Goal: Information Seeking & Learning: Find specific fact

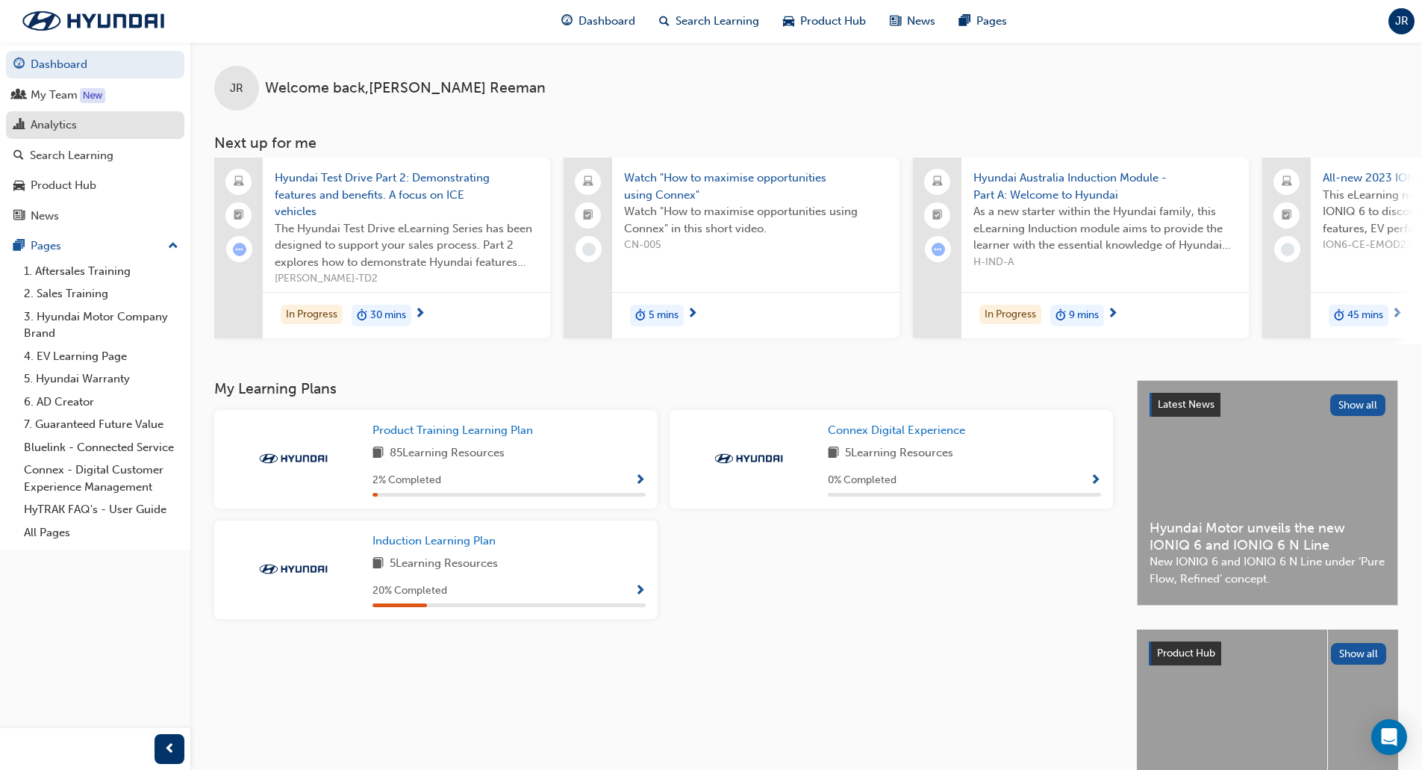
click at [78, 118] on div "Analytics" at bounding box center [94, 125] width 163 height 19
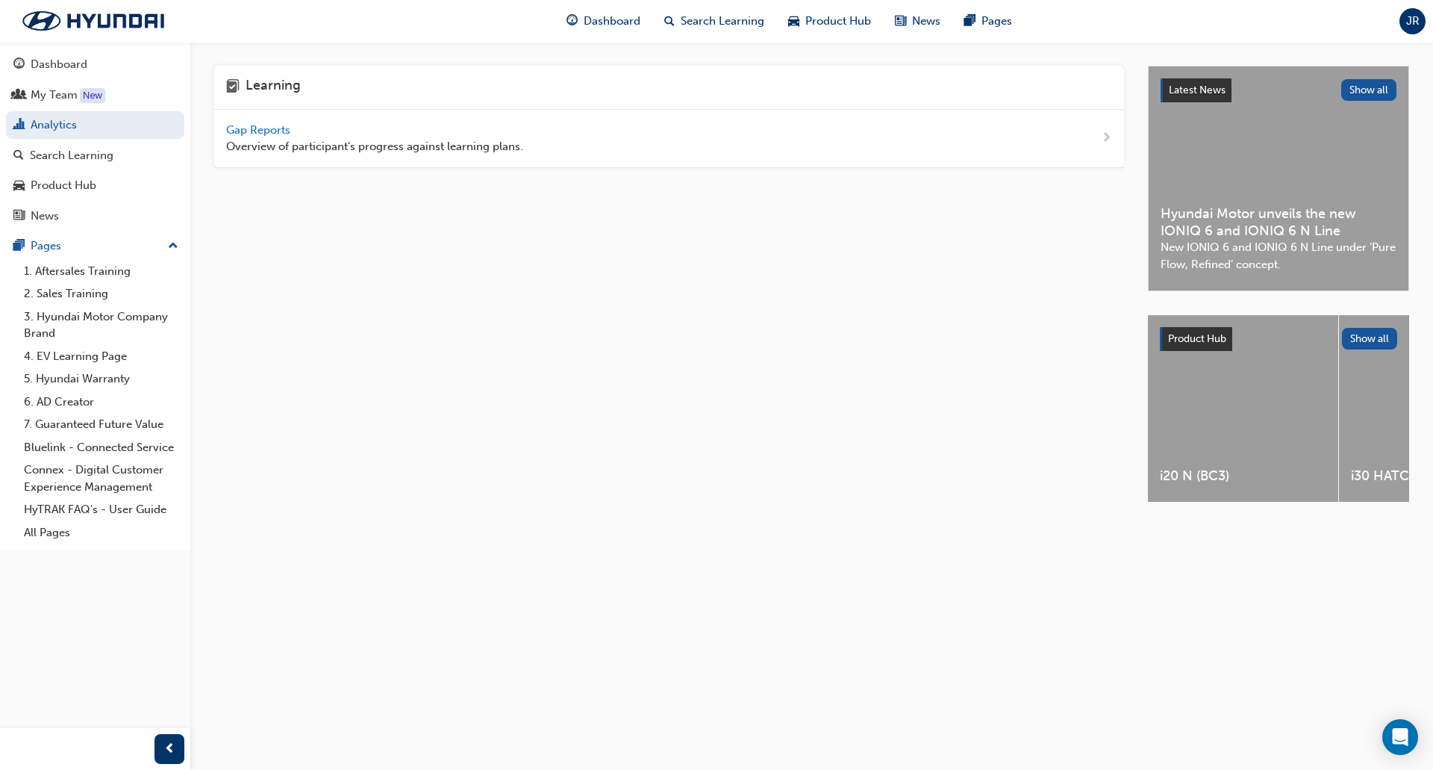
click at [473, 138] on span "Overview of participant's progress against learning plans." at bounding box center [374, 146] width 297 height 17
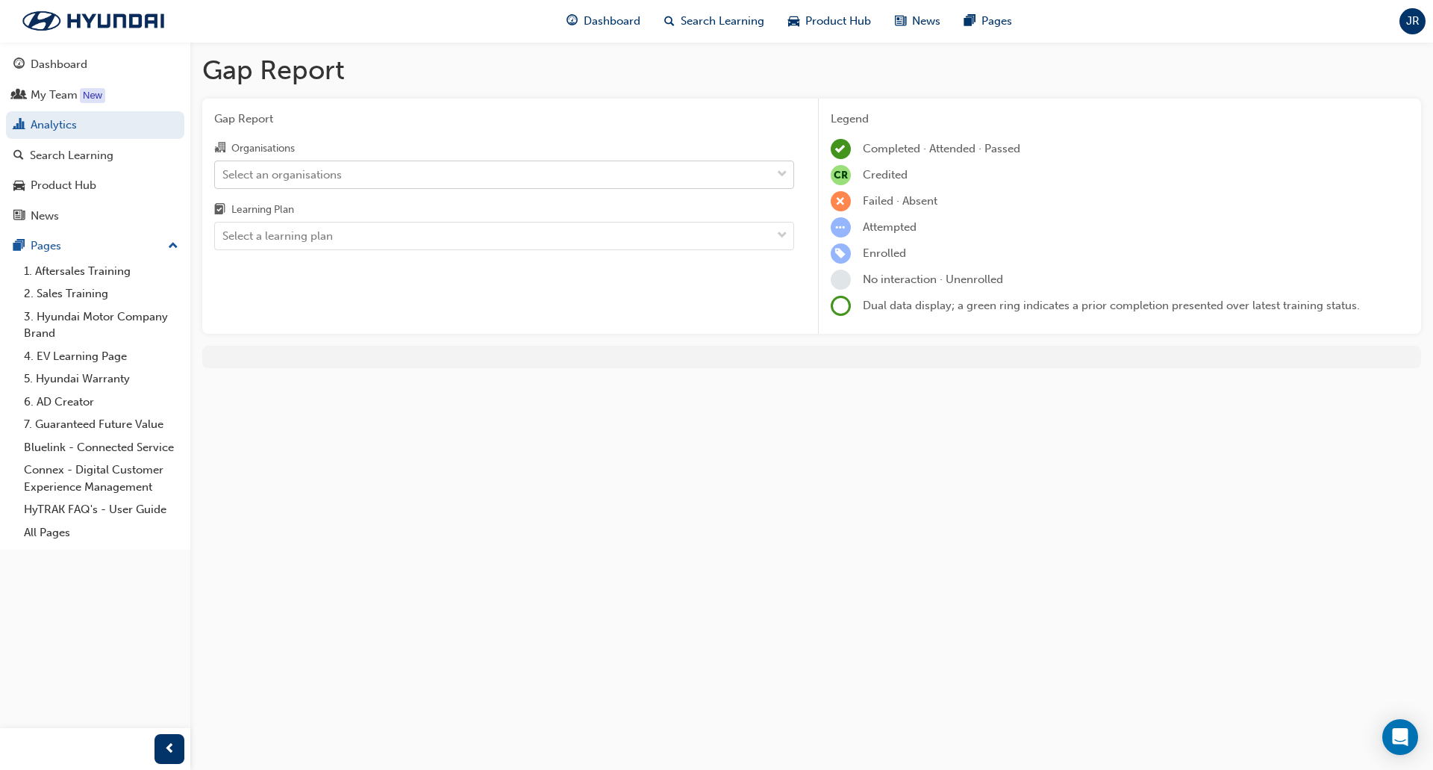
click at [290, 177] on div "Select an organisations" at bounding box center [281, 174] width 119 height 17
click at [224, 177] on input "Organisations Select an organisations" at bounding box center [222, 173] width 1 height 13
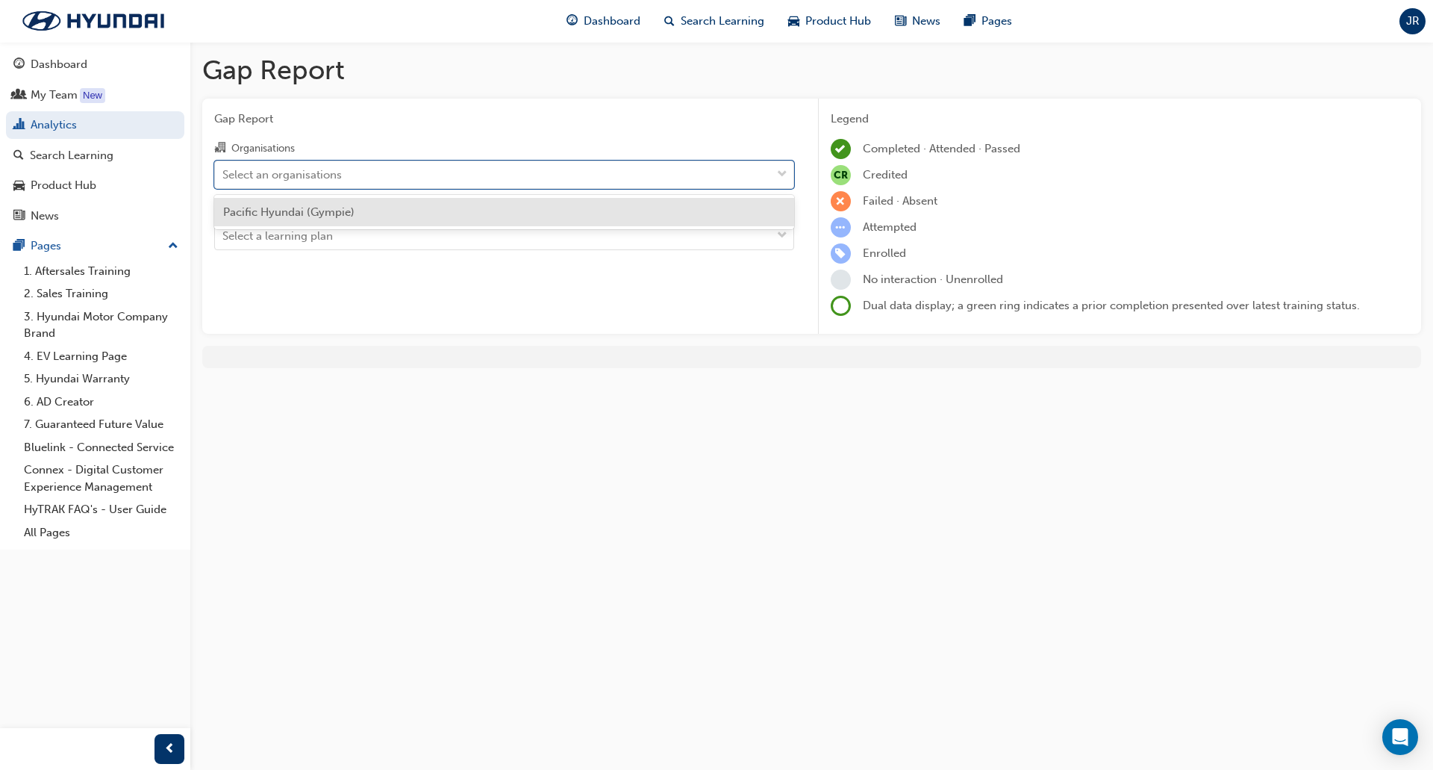
drag, startPoint x: 322, startPoint y: 208, endPoint x: 314, endPoint y: 228, distance: 21.8
click at [321, 208] on span "Pacific Hyundai (Gympie)" at bounding box center [288, 211] width 131 height 13
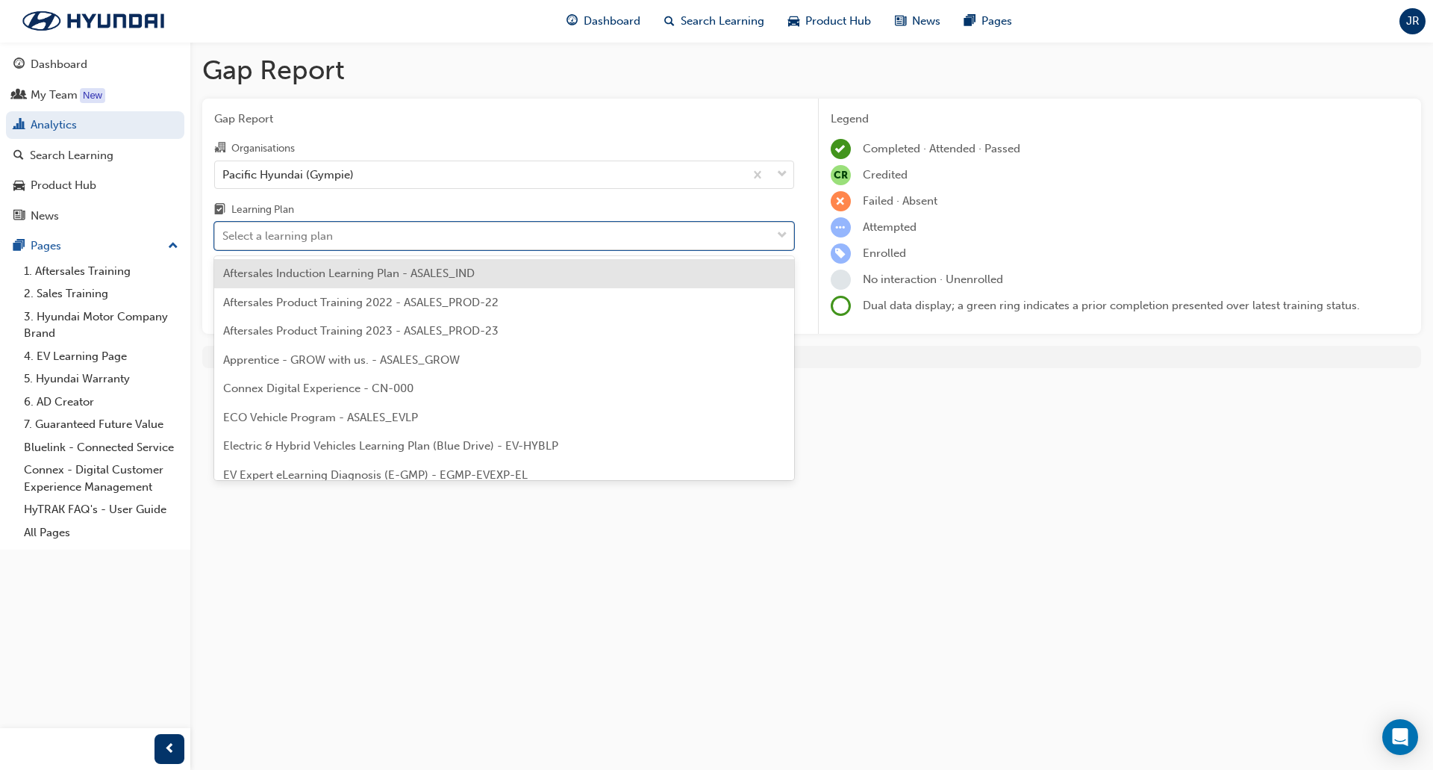
click at [311, 235] on div "Select a learning plan" at bounding box center [277, 236] width 110 height 17
click at [224, 235] on input "Learning Plan option Aftersales Induction Learning Plan - ASALES_IND focused, 1…" at bounding box center [222, 235] width 1 height 13
click at [381, 278] on span "Aftersales Induction Learning Plan - ASALES_IND" at bounding box center [349, 273] width 252 height 13
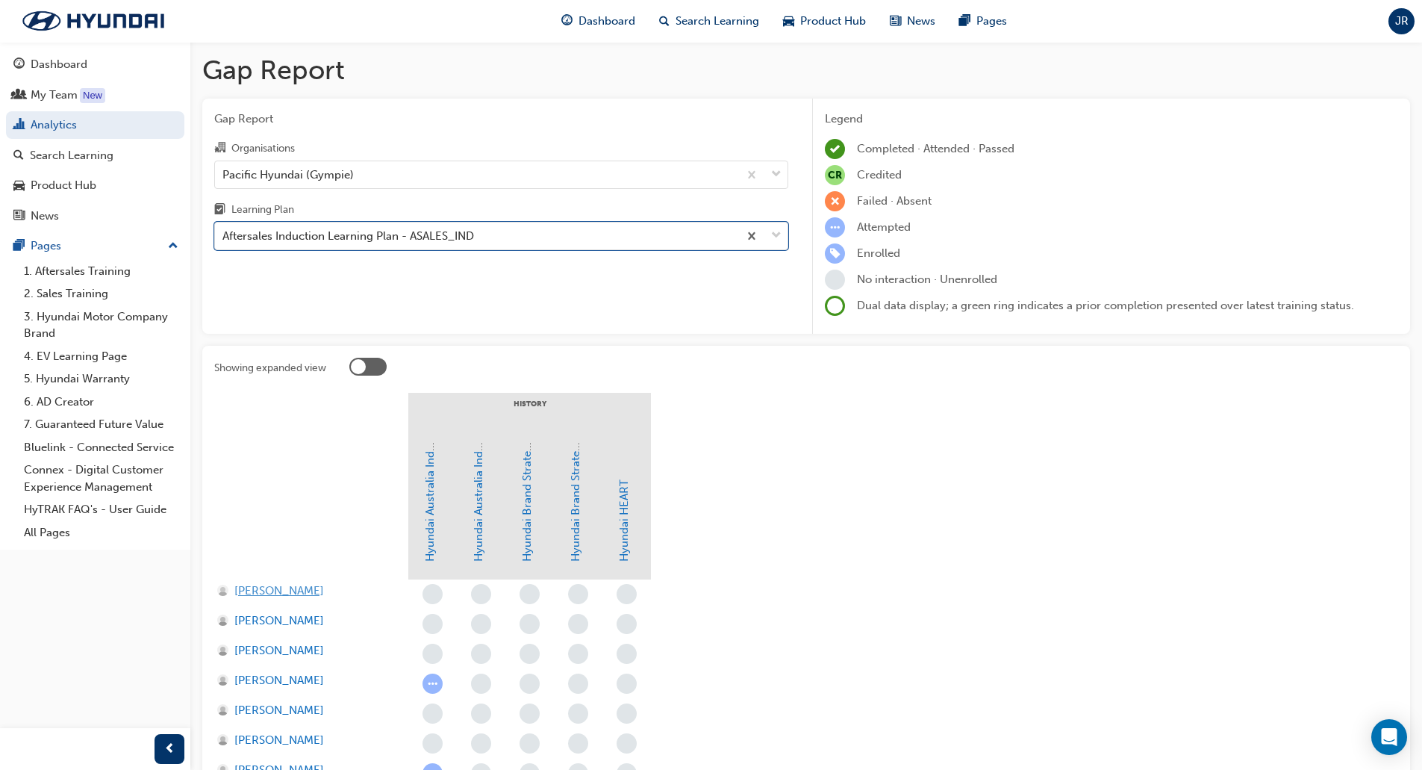
click at [270, 593] on span "[PERSON_NAME]" at bounding box center [279, 590] width 90 height 17
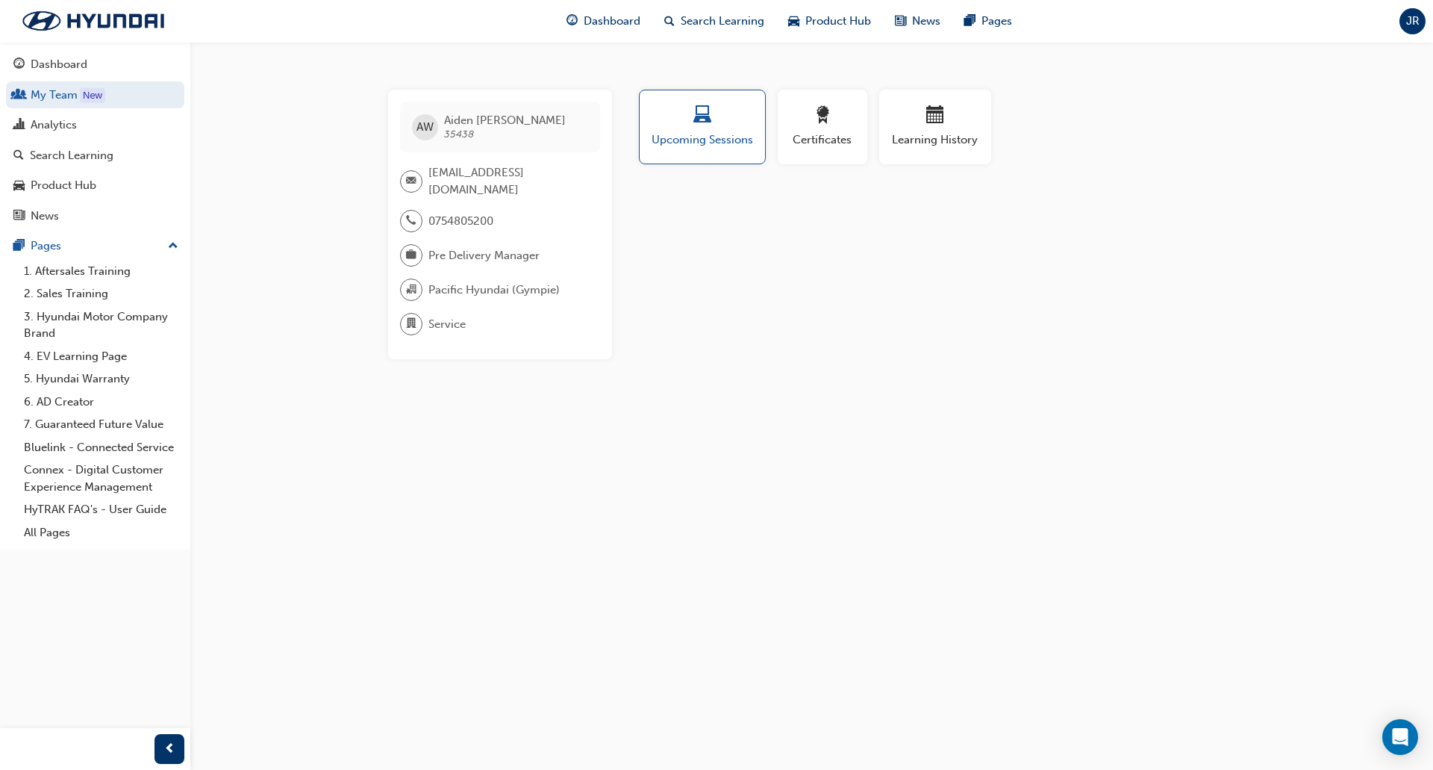
click at [462, 133] on span "35438" at bounding box center [459, 134] width 30 height 13
copy span "35438"
drag, startPoint x: 579, startPoint y: 178, endPoint x: 426, endPoint y: 184, distance: 153.1
click at [426, 184] on div "[EMAIL_ADDRESS][DOMAIN_NAME]" at bounding box center [500, 181] width 200 height 34
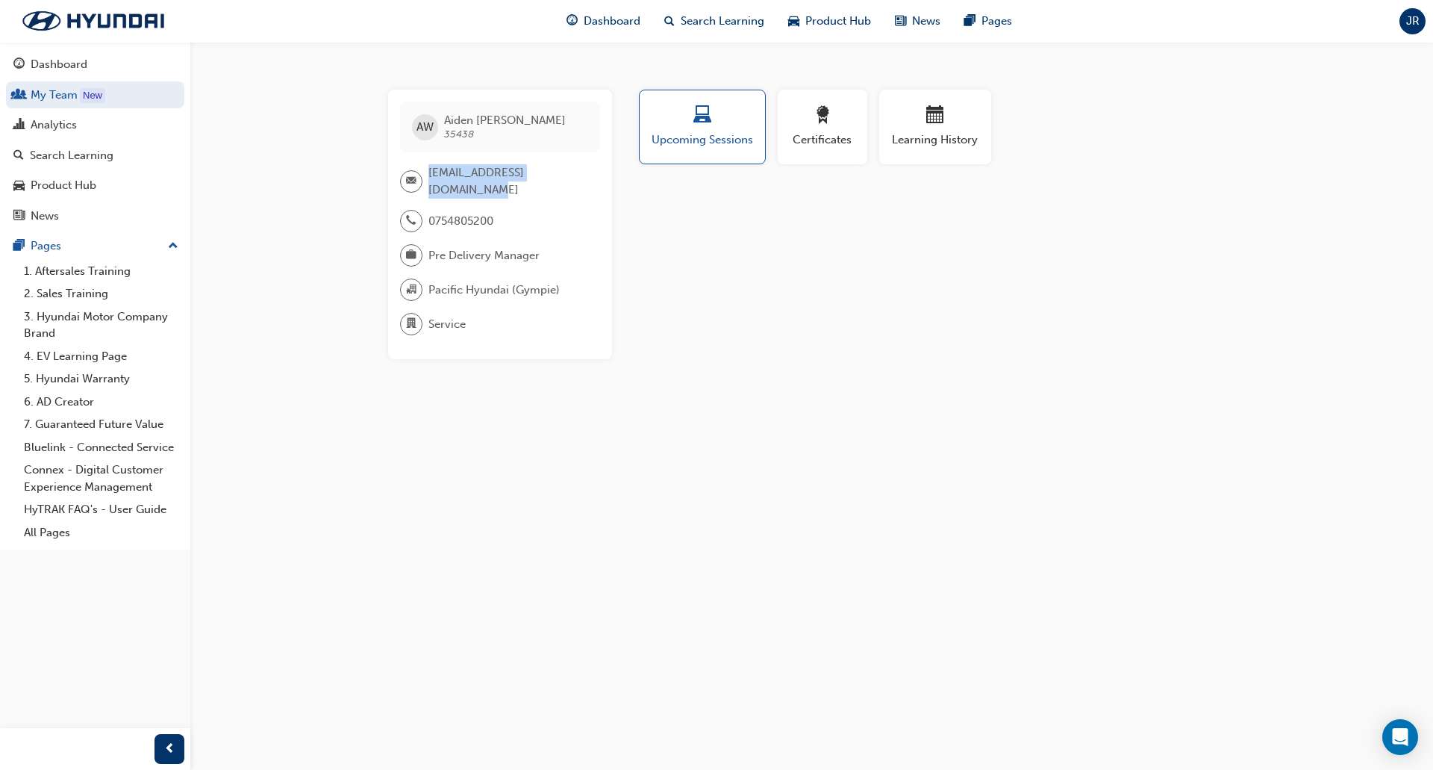
copy div "[EMAIL_ADDRESS][DOMAIN_NAME]"
click at [461, 137] on span "35438" at bounding box center [459, 134] width 30 height 13
copy span "35438"
drag, startPoint x: 582, startPoint y: 175, endPoint x: 426, endPoint y: 182, distance: 156.2
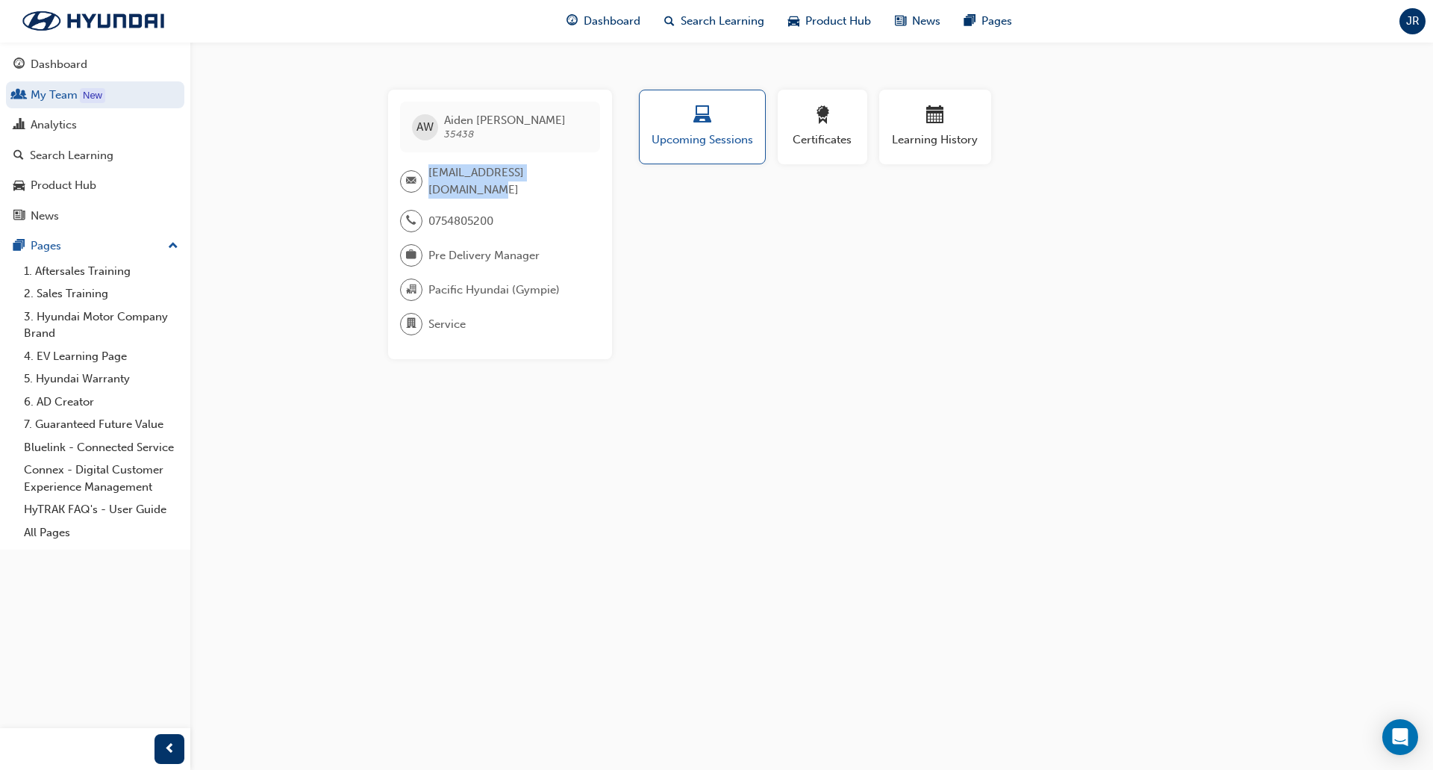
click at [426, 182] on div "[EMAIL_ADDRESS][DOMAIN_NAME]" at bounding box center [494, 181] width 188 height 34
copy div "[EMAIL_ADDRESS][DOMAIN_NAME]"
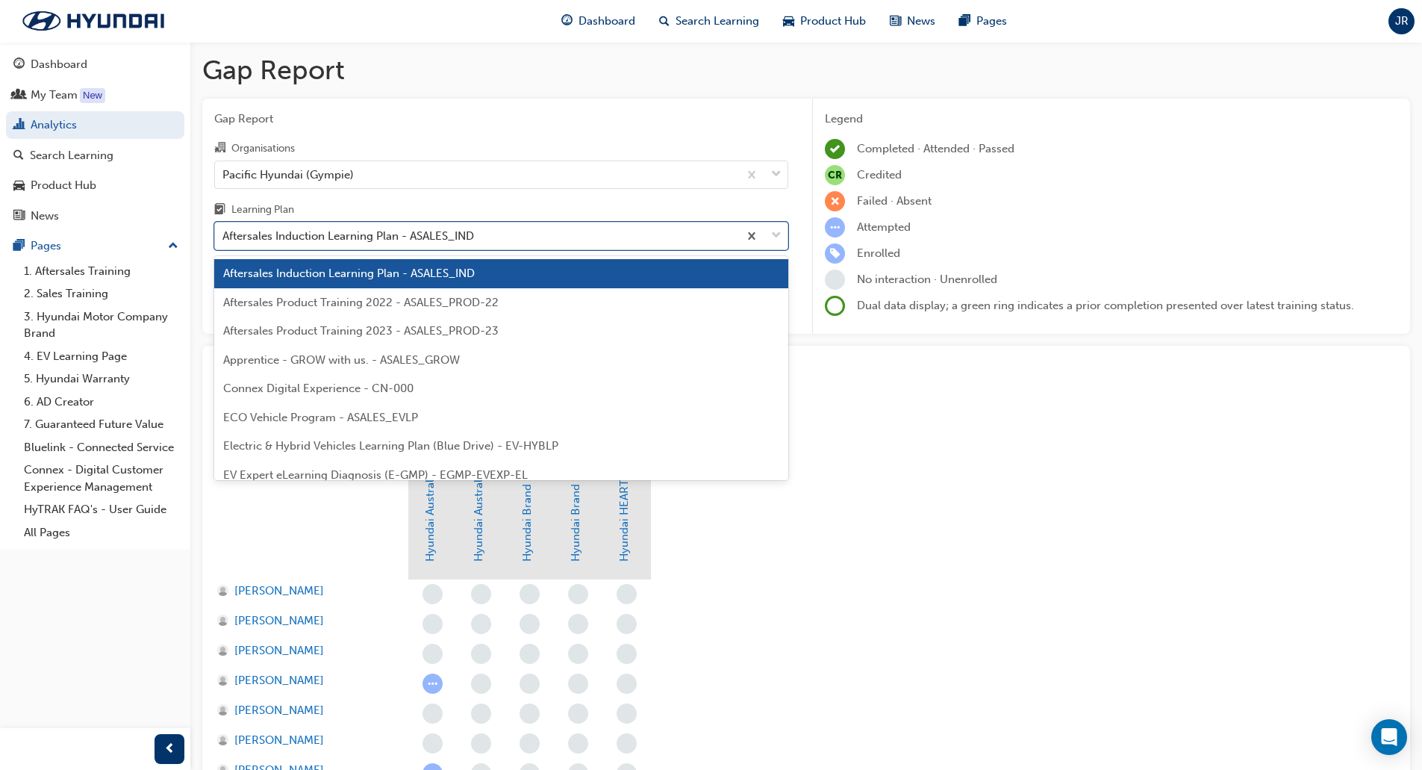
click at [351, 236] on div "Aftersales Induction Learning Plan - ASALES_IND" at bounding box center [348, 236] width 252 height 17
click at [224, 236] on input "Learning Plan option Aftersales Induction Learning Plan - ASALES_IND focused, 1…" at bounding box center [222, 235] width 1 height 13
click at [373, 304] on span "Aftersales Product Training 2022 - ASALES_PROD-22" at bounding box center [360, 302] width 275 height 13
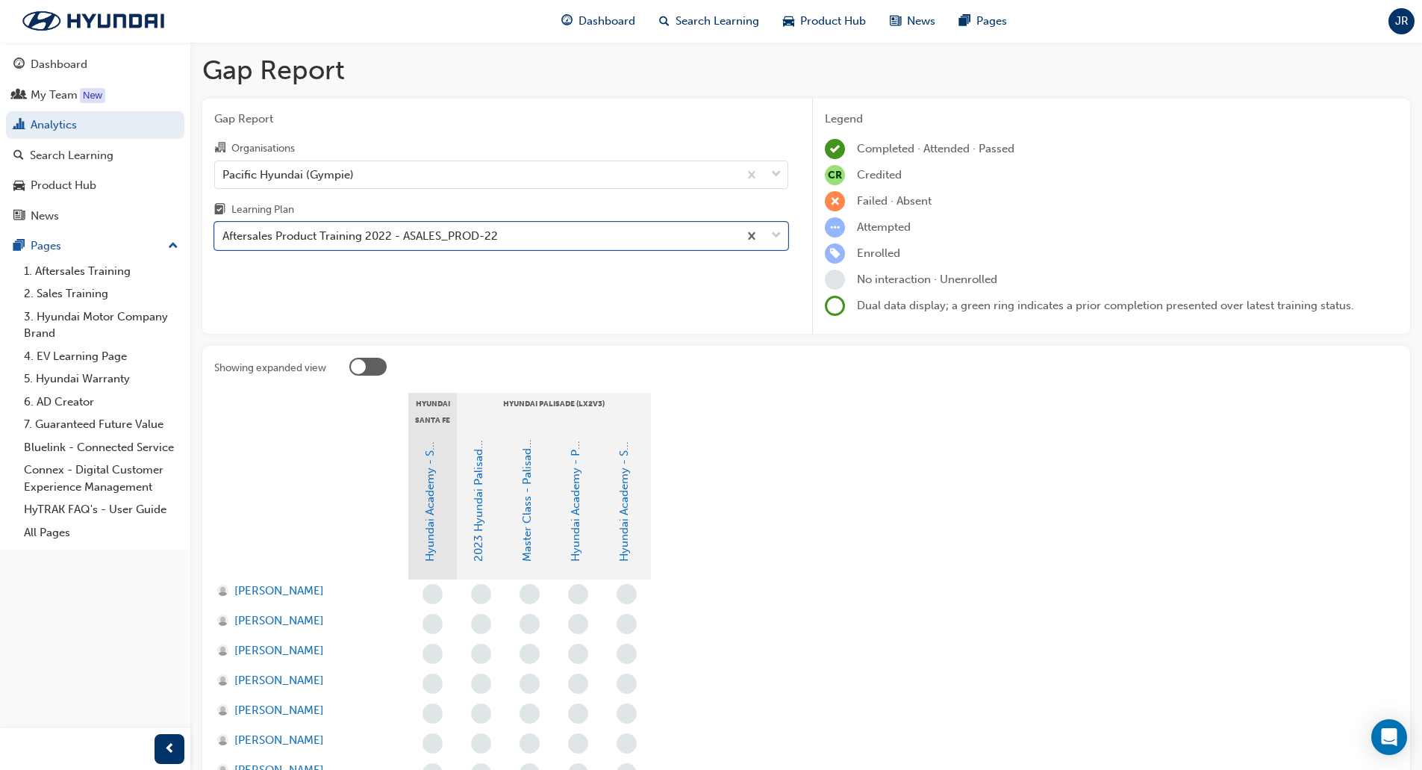
scroll to position [75, 0]
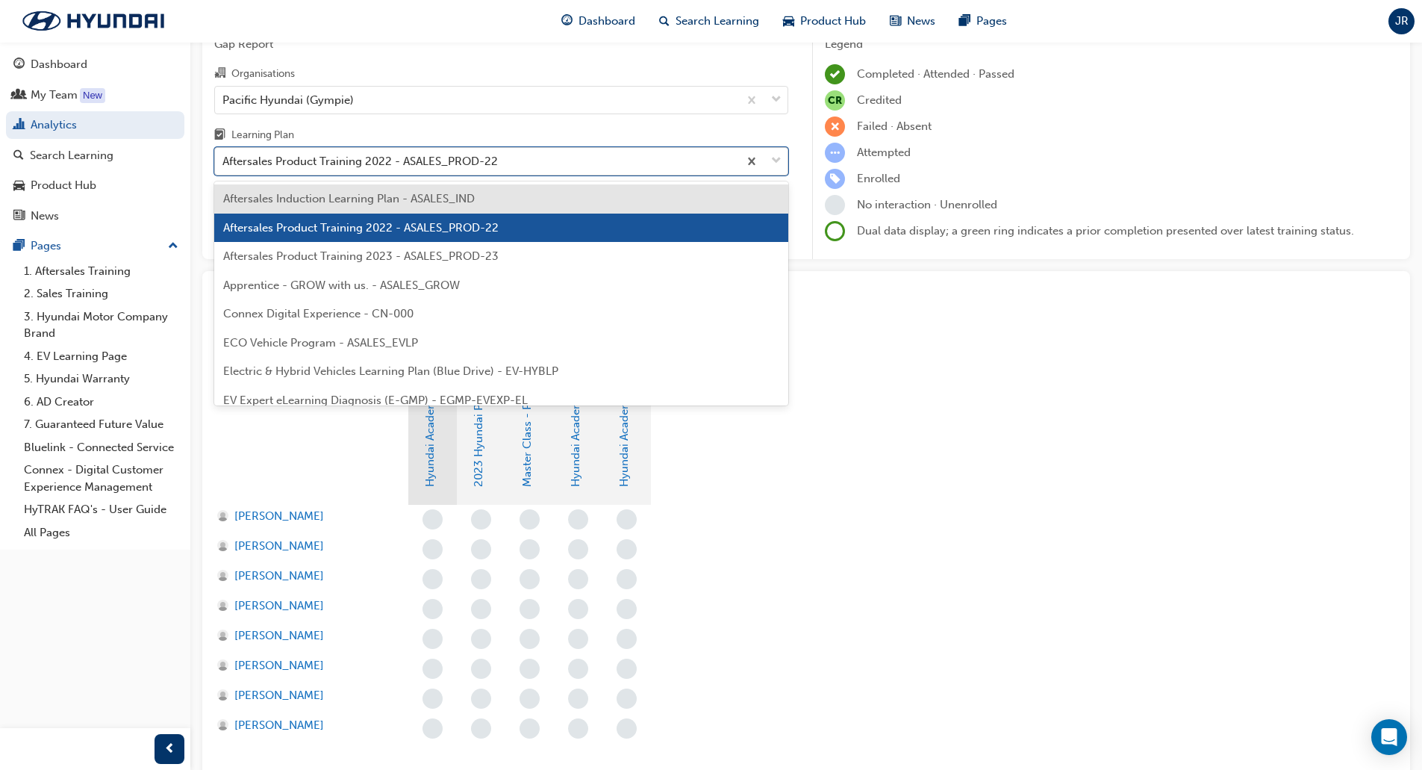
click at [425, 158] on div "Aftersales Product Training 2022 - ASALES_PROD-22" at bounding box center [359, 161] width 275 height 17
click at [224, 158] on input "Learning Plan option Aftersales Product Training 2022 - ASALES_PROD-22, selecte…" at bounding box center [222, 161] width 1 height 13
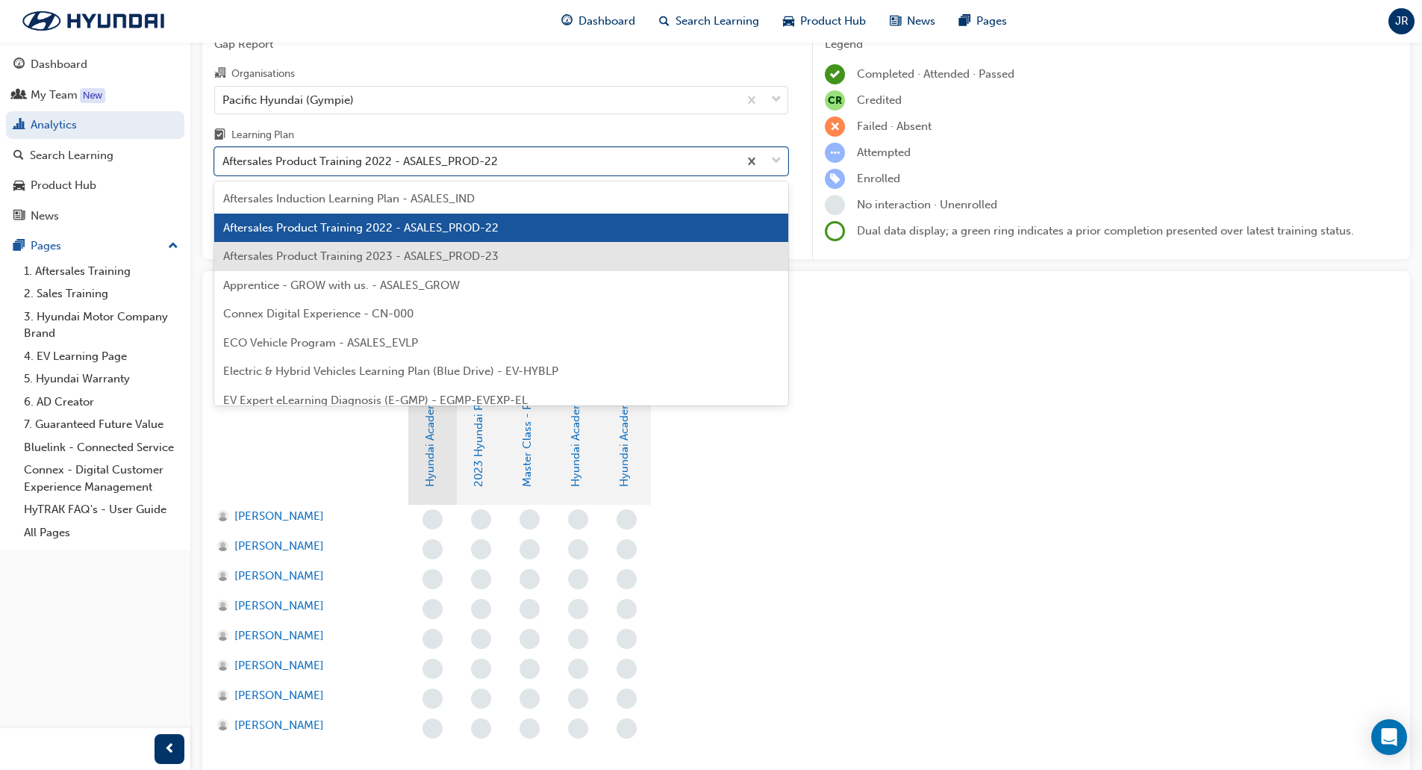
click at [376, 258] on span "Aftersales Product Training 2023 - ASALES_PROD-23" at bounding box center [360, 255] width 275 height 13
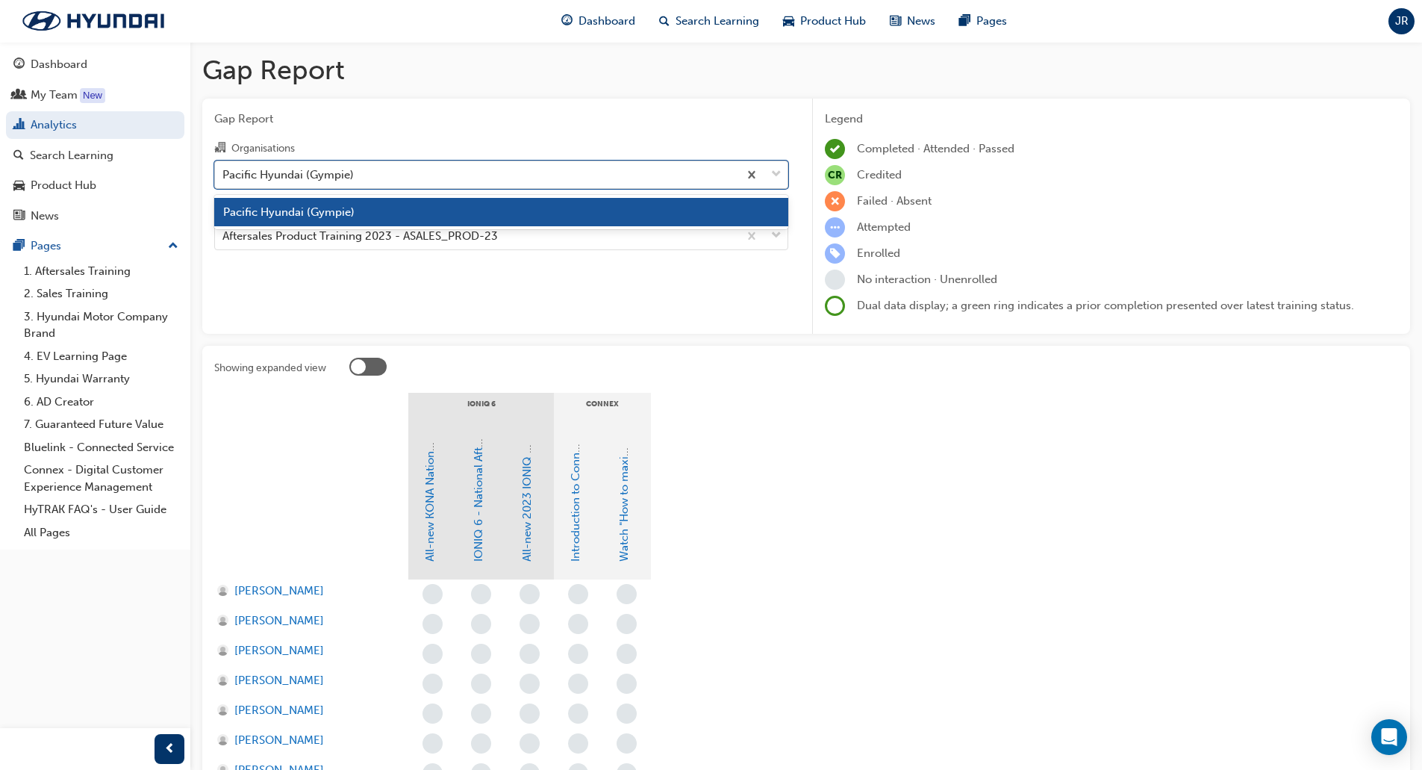
click at [399, 176] on div "Pacific Hyundai (Gympie)" at bounding box center [476, 174] width 523 height 26
click at [224, 176] on input "Organisations option Pacific Hyundai (Gympie) focused, 1 of 1. 1 result availab…" at bounding box center [222, 173] width 1 height 13
drag, startPoint x: 286, startPoint y: 293, endPoint x: 302, endPoint y: 265, distance: 32.8
click at [289, 288] on div "Gap Report Organisations option Pacific Hyundai (Gympie) focused, 1 of 1. 1 res…" at bounding box center [501, 217] width 598 height 236
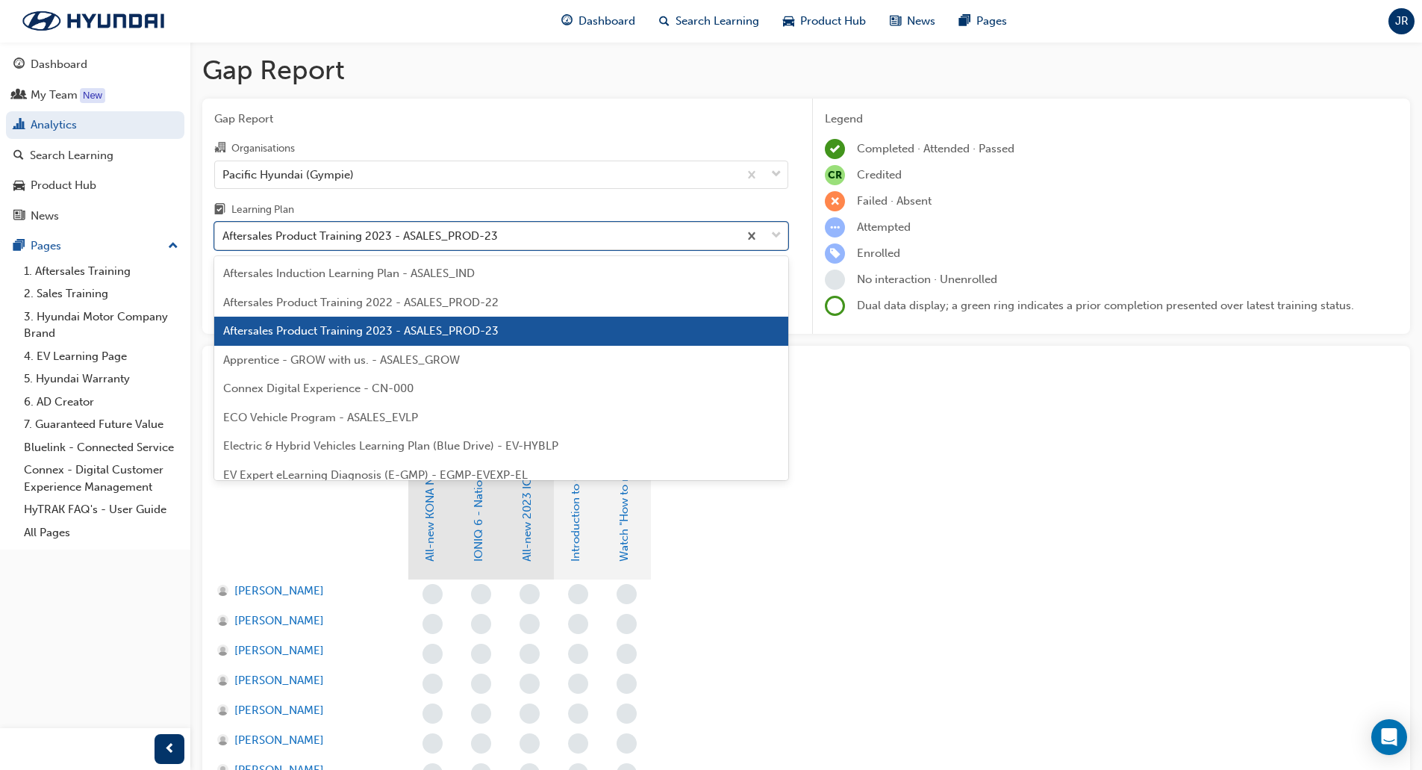
click at [322, 239] on div "Aftersales Product Training 2023 - ASALES_PROD-23" at bounding box center [359, 236] width 275 height 17
click at [224, 239] on input "Learning Plan option Aftersales Product Training 2023 - ASALES_PROD-23, selecte…" at bounding box center [222, 235] width 1 height 13
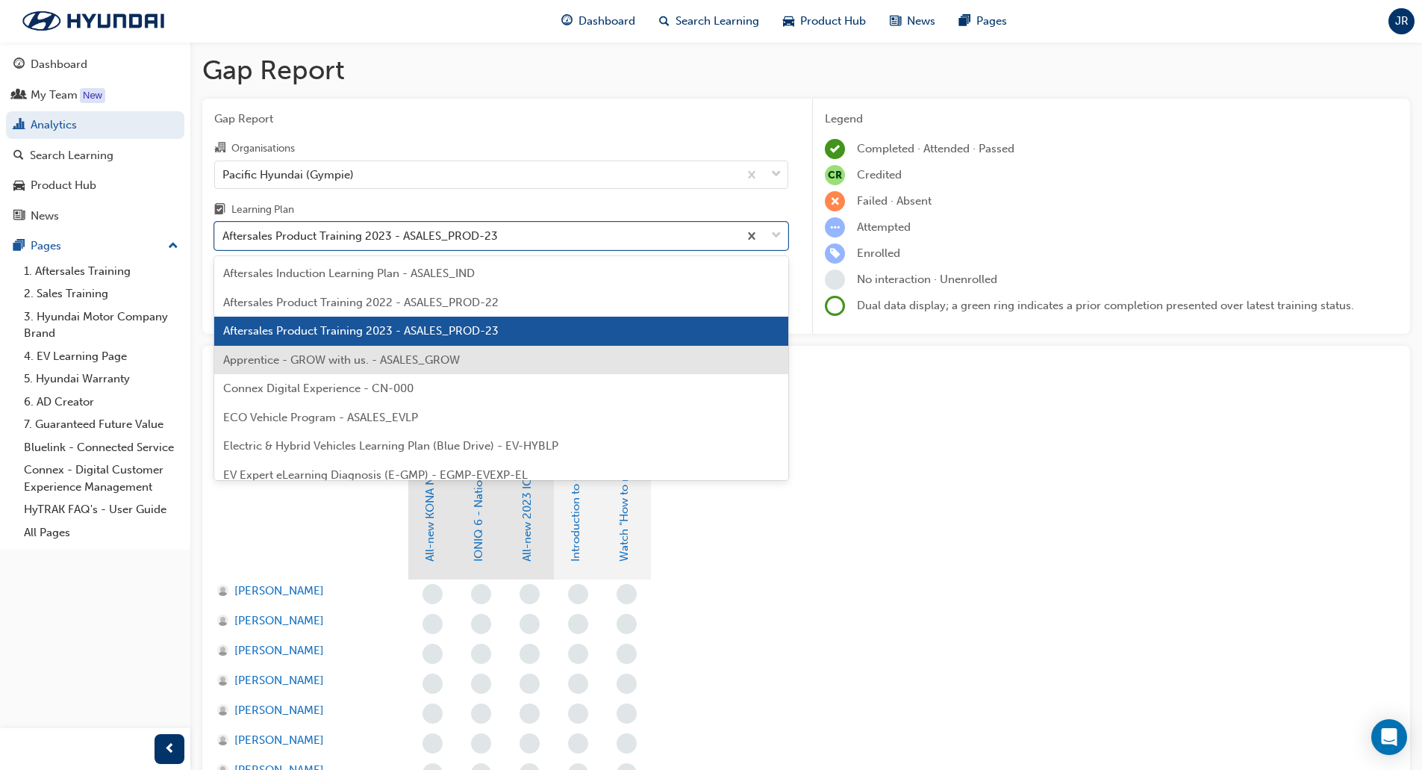
click at [331, 359] on span "Apprentice - GROW with us. - ASALES_GROW" at bounding box center [341, 359] width 237 height 13
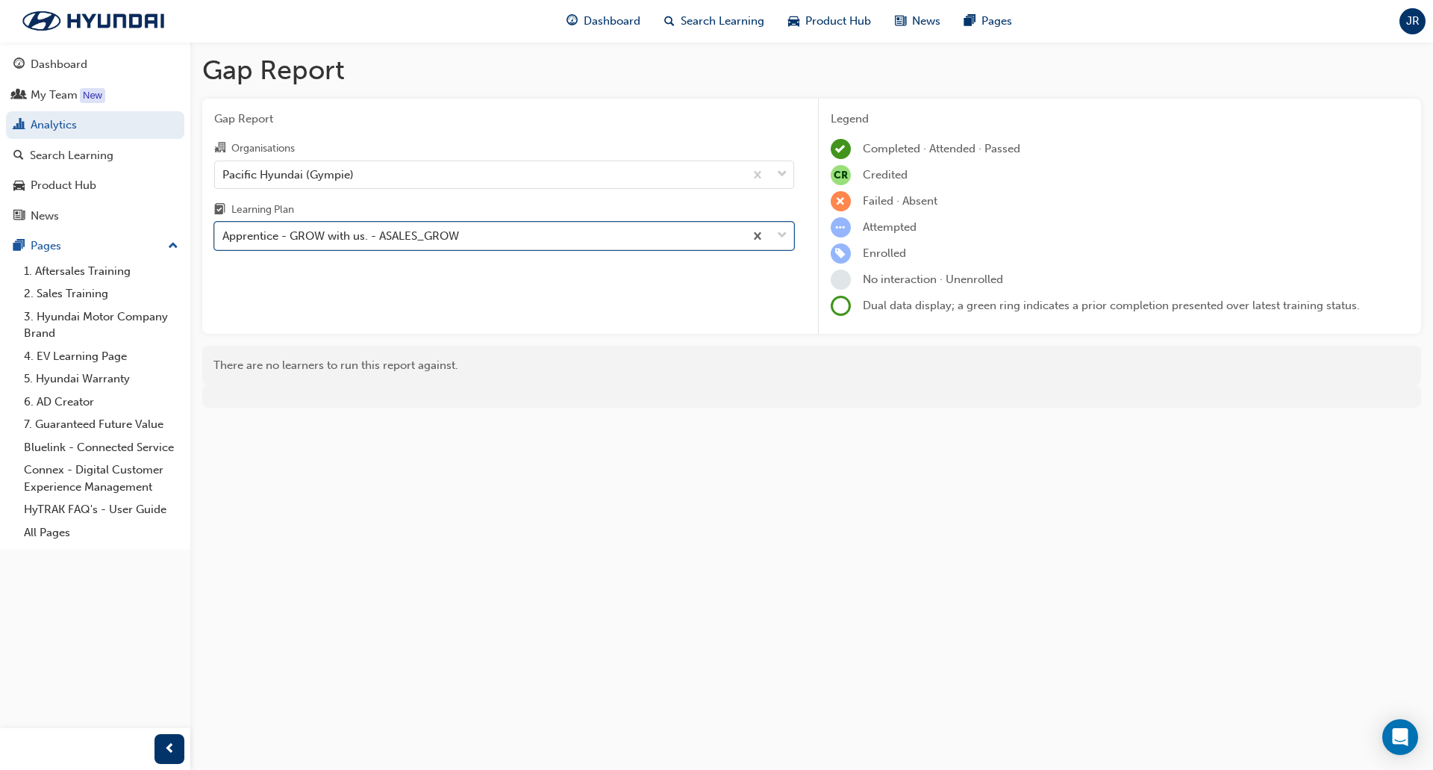
click at [470, 238] on div "Apprentice - GROW with us. - ASALES_GROW" at bounding box center [479, 236] width 529 height 26
click at [224, 238] on input "Learning Plan option Apprentice - GROW with us. - ASALES_GROW, selected. 0 resu…" at bounding box center [222, 235] width 1 height 13
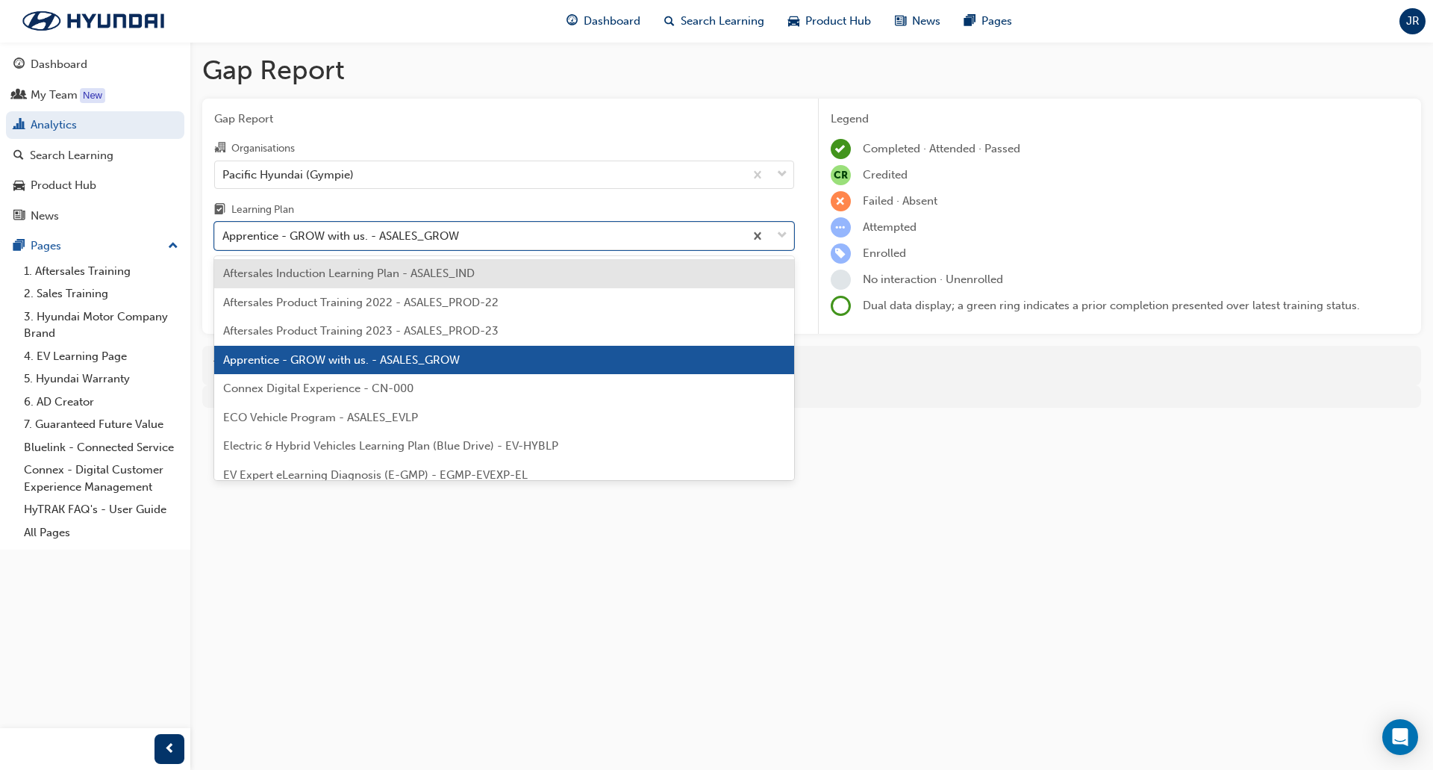
click at [328, 396] on div "Connex Digital Experience - CN-000" at bounding box center [504, 388] width 580 height 29
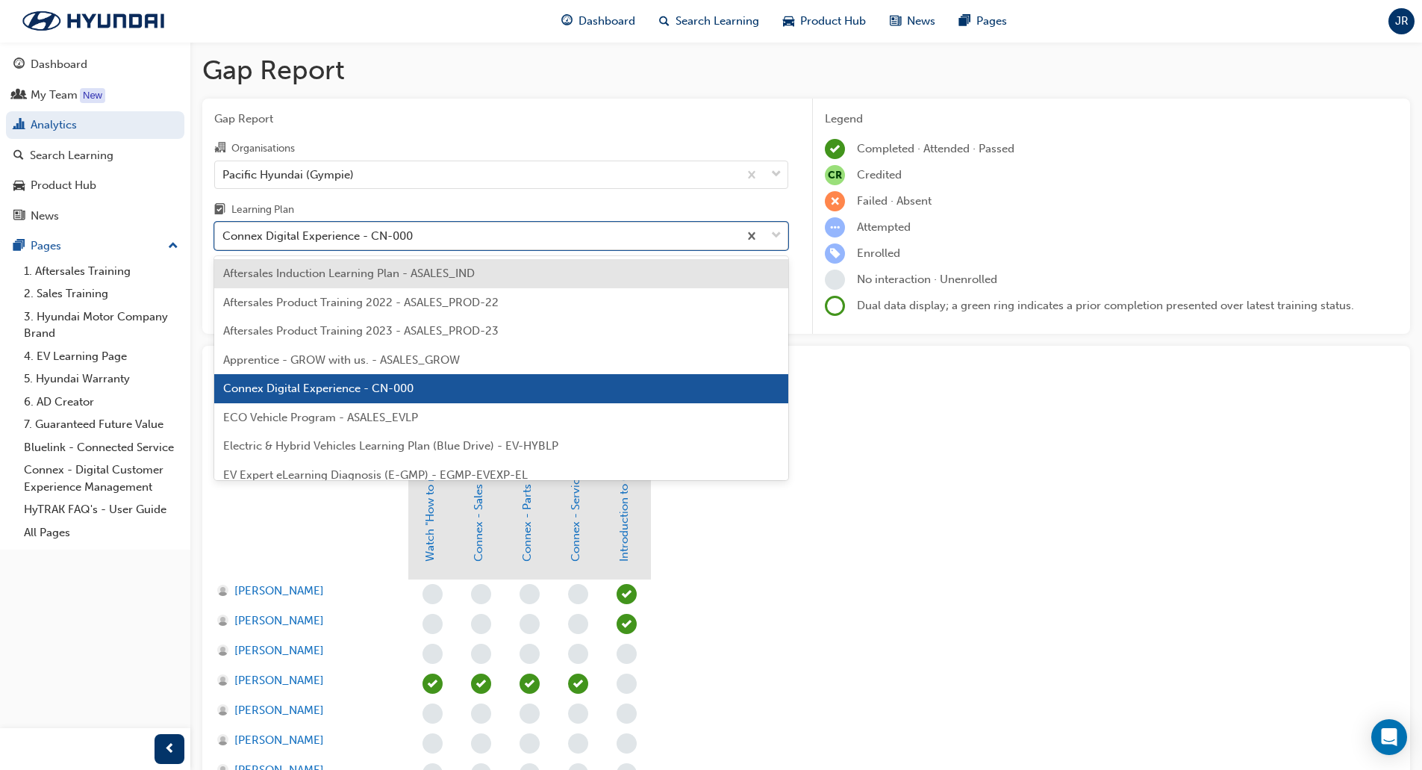
click at [540, 242] on div "Connex Digital Experience - CN-000" at bounding box center [476, 236] width 523 height 26
click at [224, 242] on input "Learning Plan option Connex Digital Experience - CN-000, selected. option After…" at bounding box center [222, 235] width 1 height 13
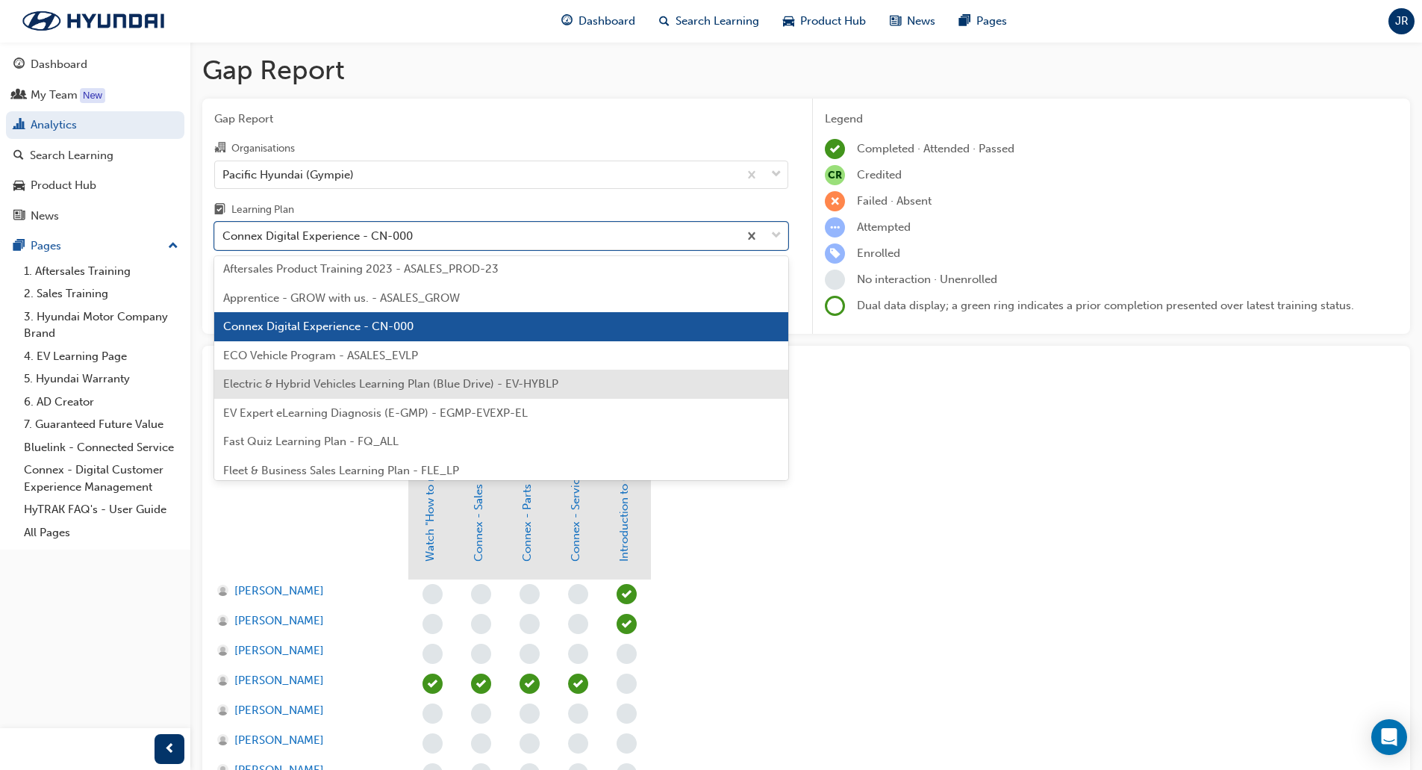
scroll to position [75, 0]
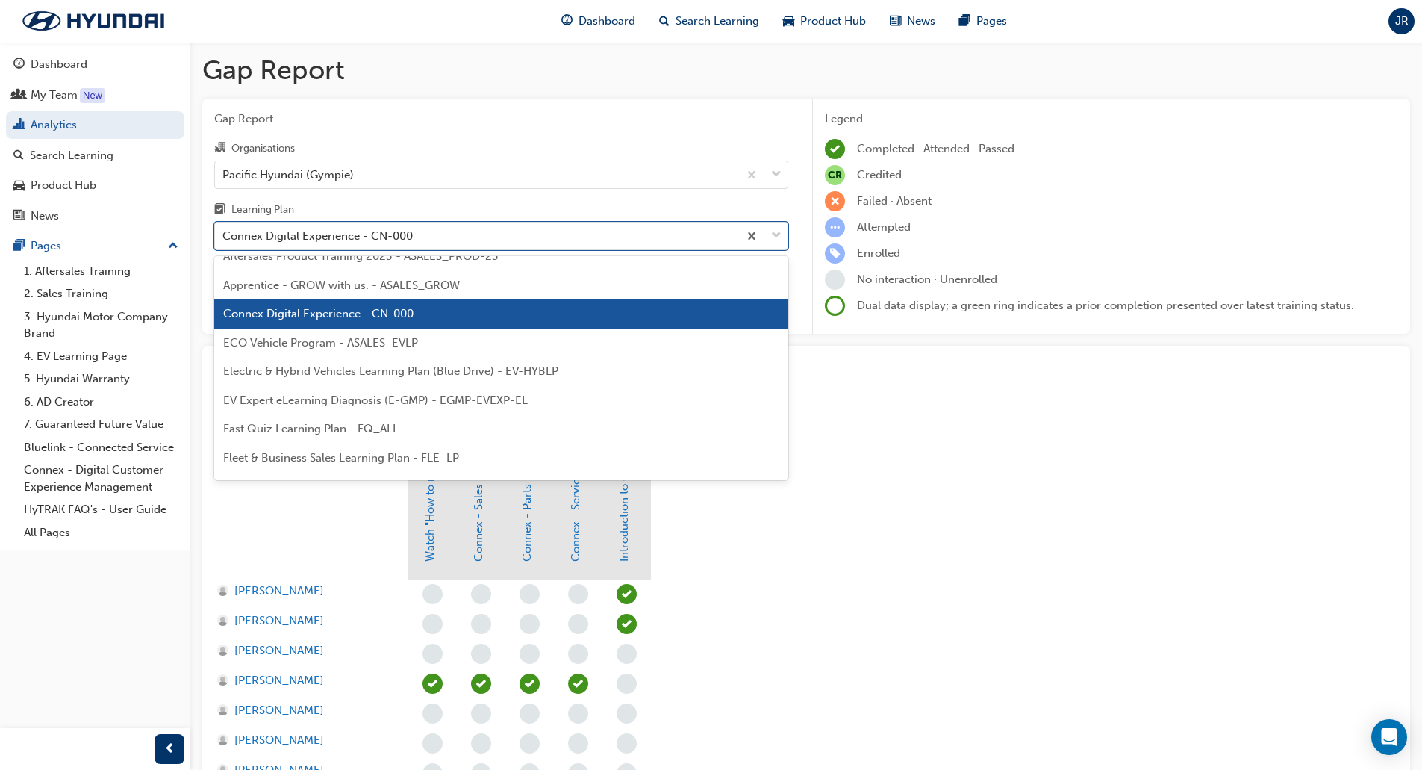
click at [374, 347] on span "ECO Vehicle Program - ASALES_EVLP" at bounding box center [320, 342] width 195 height 13
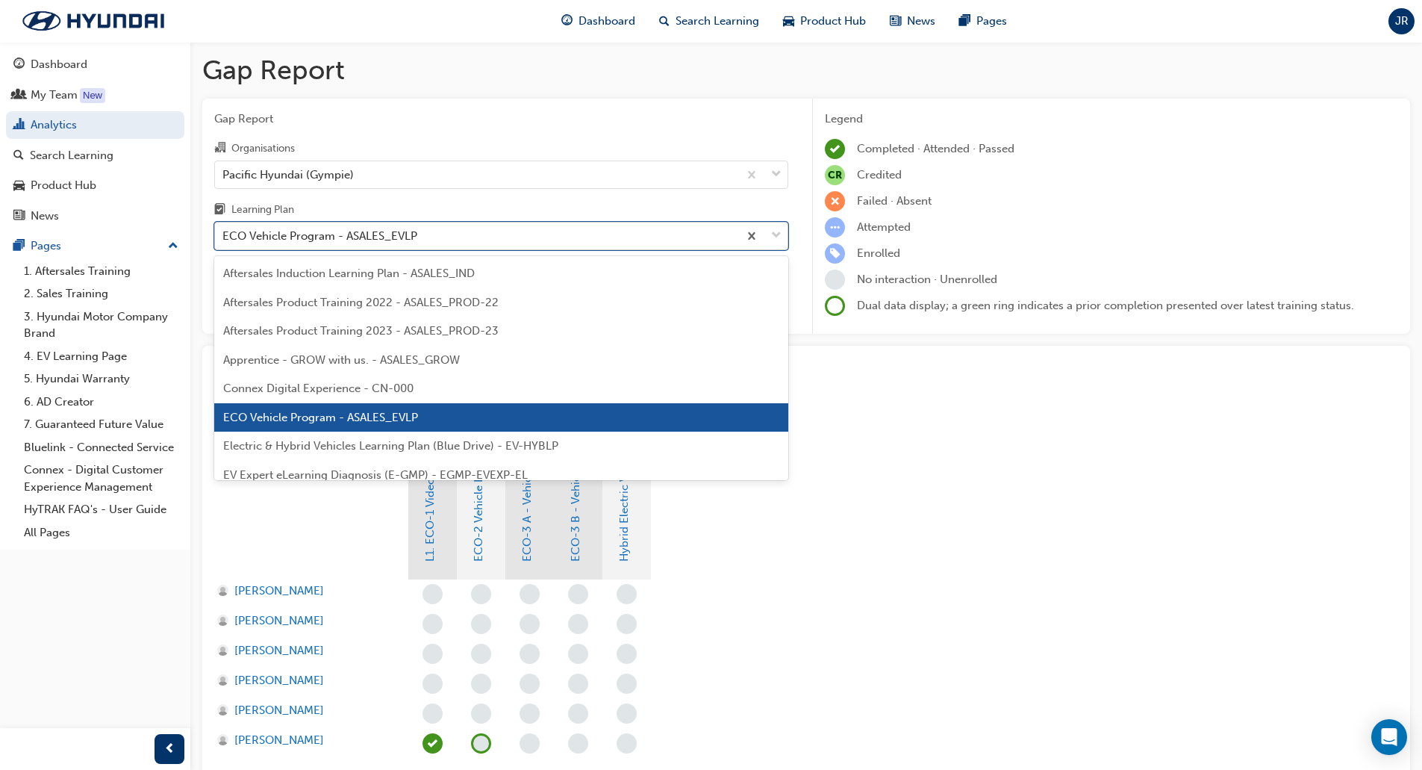
click at [461, 241] on div "ECO Vehicle Program - ASALES_EVLP" at bounding box center [476, 236] width 523 height 26
click at [224, 241] on input "Learning Plan option ECO Vehicle Program - ASALES_EVLP, selected. option ECO Ve…" at bounding box center [222, 235] width 1 height 13
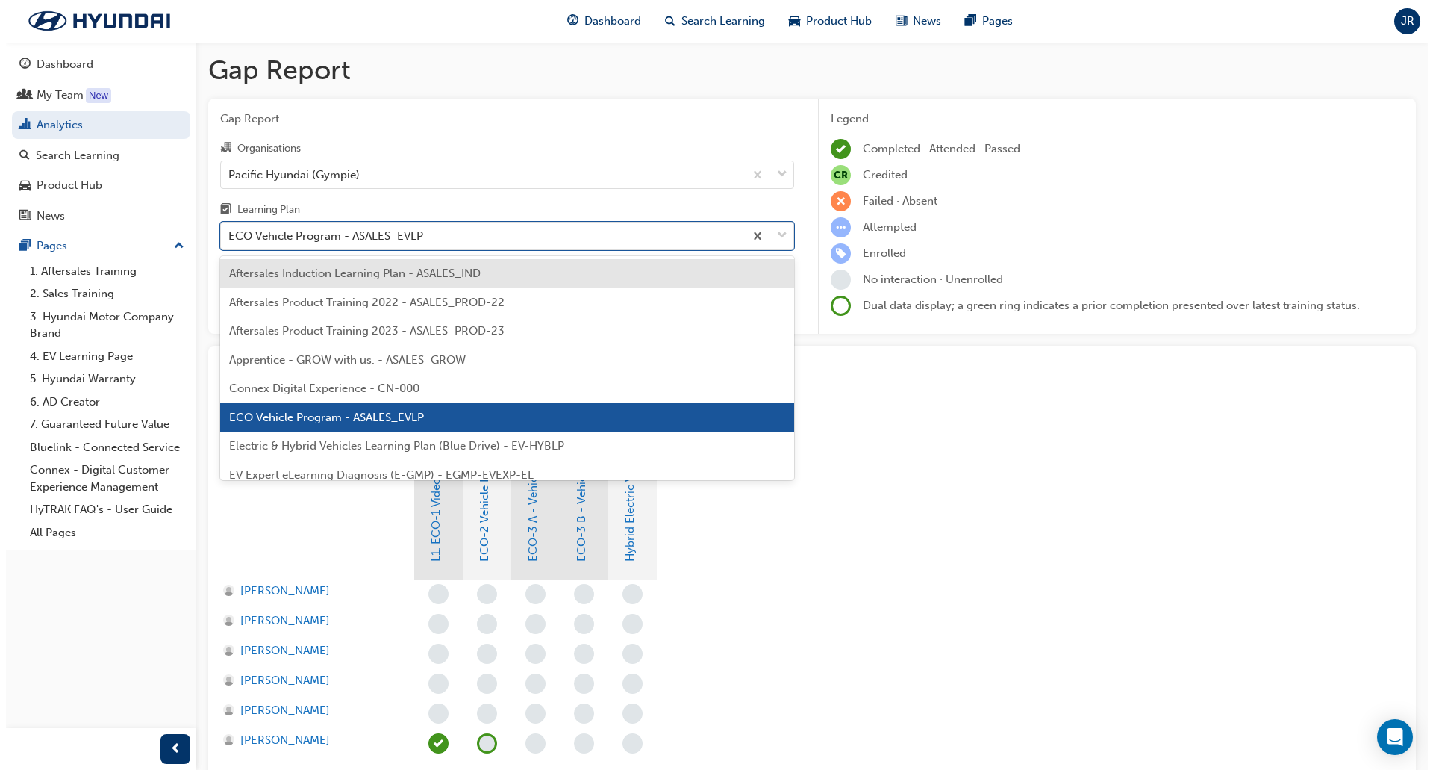
scroll to position [75, 0]
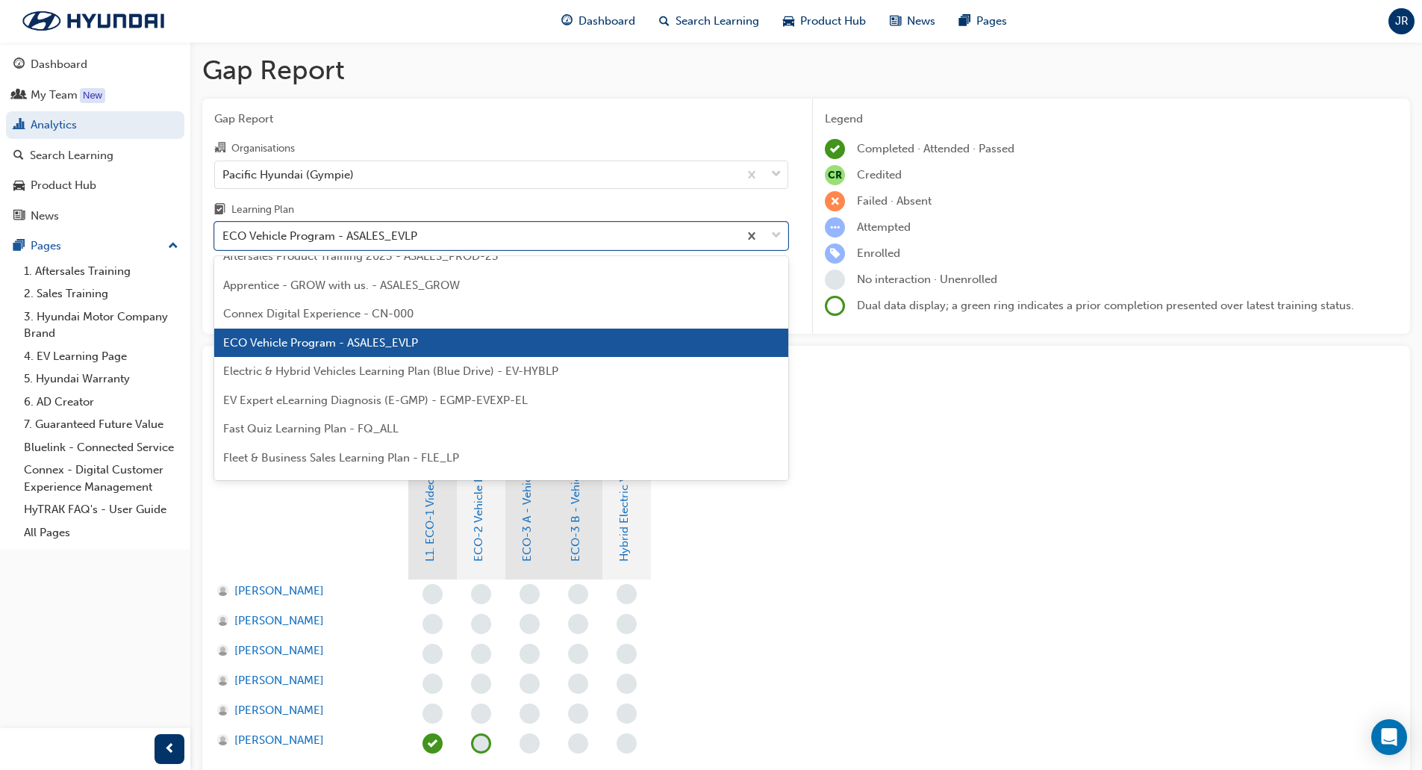
click at [378, 373] on span "Electric & Hybrid Vehicles Learning Plan (Blue Drive) - EV-HYBLP" at bounding box center [390, 370] width 335 height 13
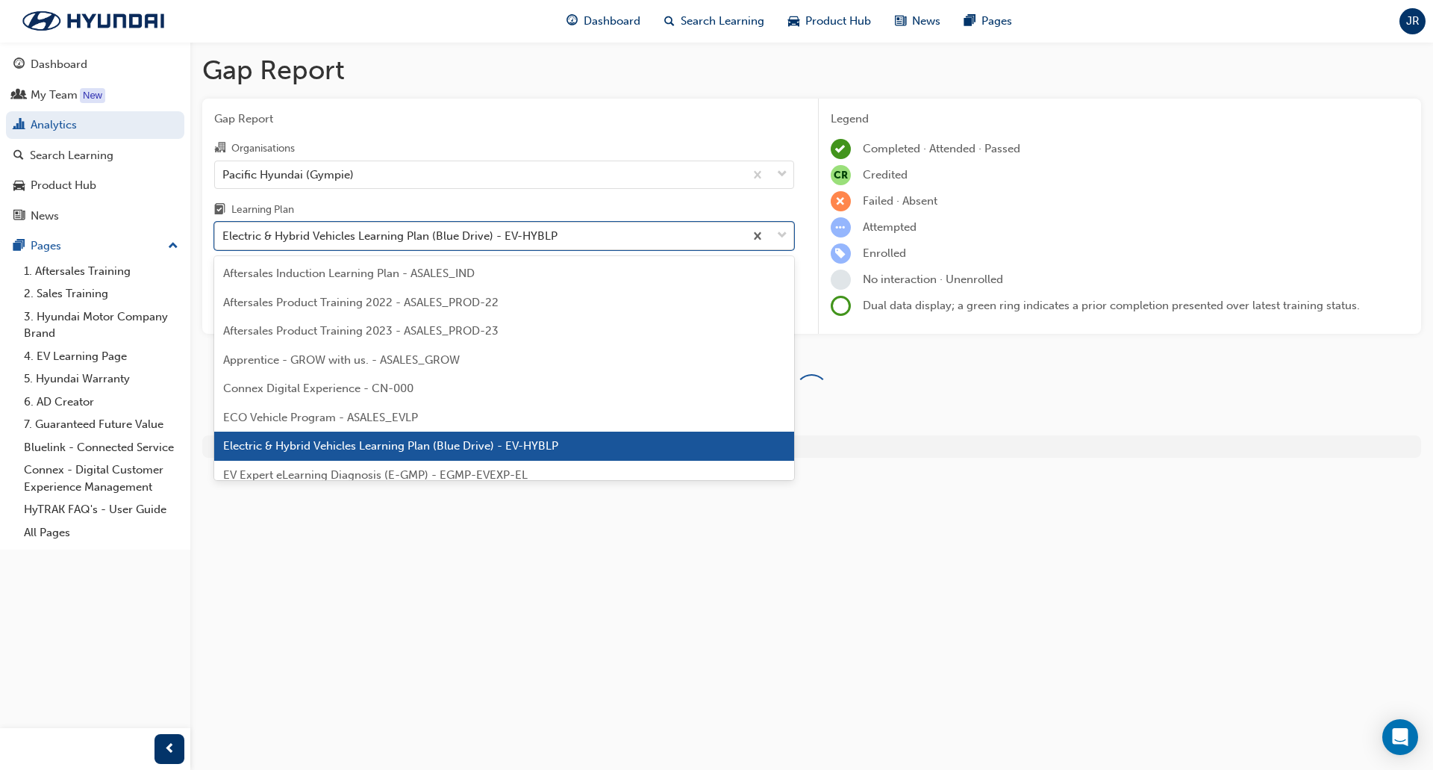
click at [453, 240] on div "Electric & Hybrid Vehicles Learning Plan (Blue Drive) - EV-HYBLP" at bounding box center [389, 236] width 335 height 17
click at [224, 240] on input "Learning Plan option Electric & Hybrid Vehicles Learning Plan (Blue Drive) - EV…" at bounding box center [222, 235] width 1 height 13
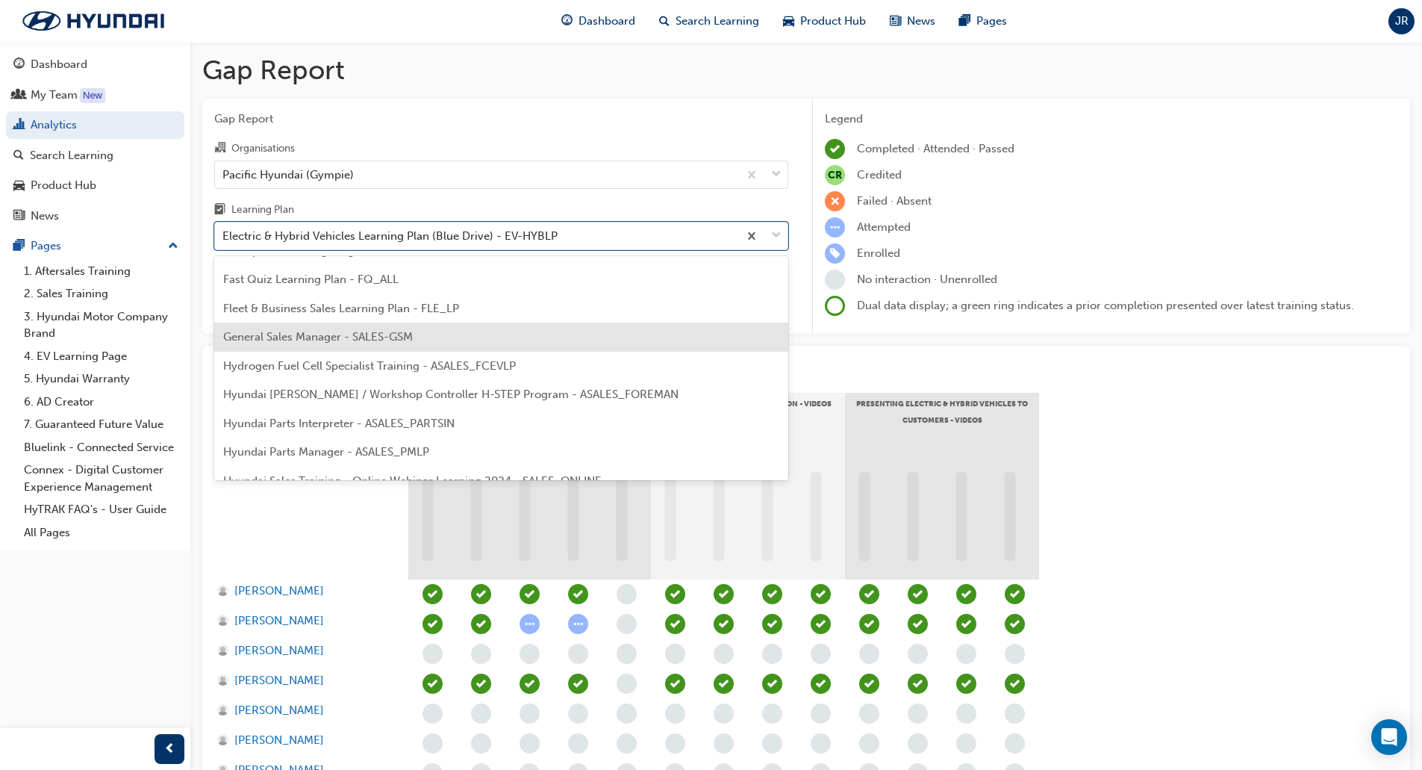
scroll to position [149, 0]
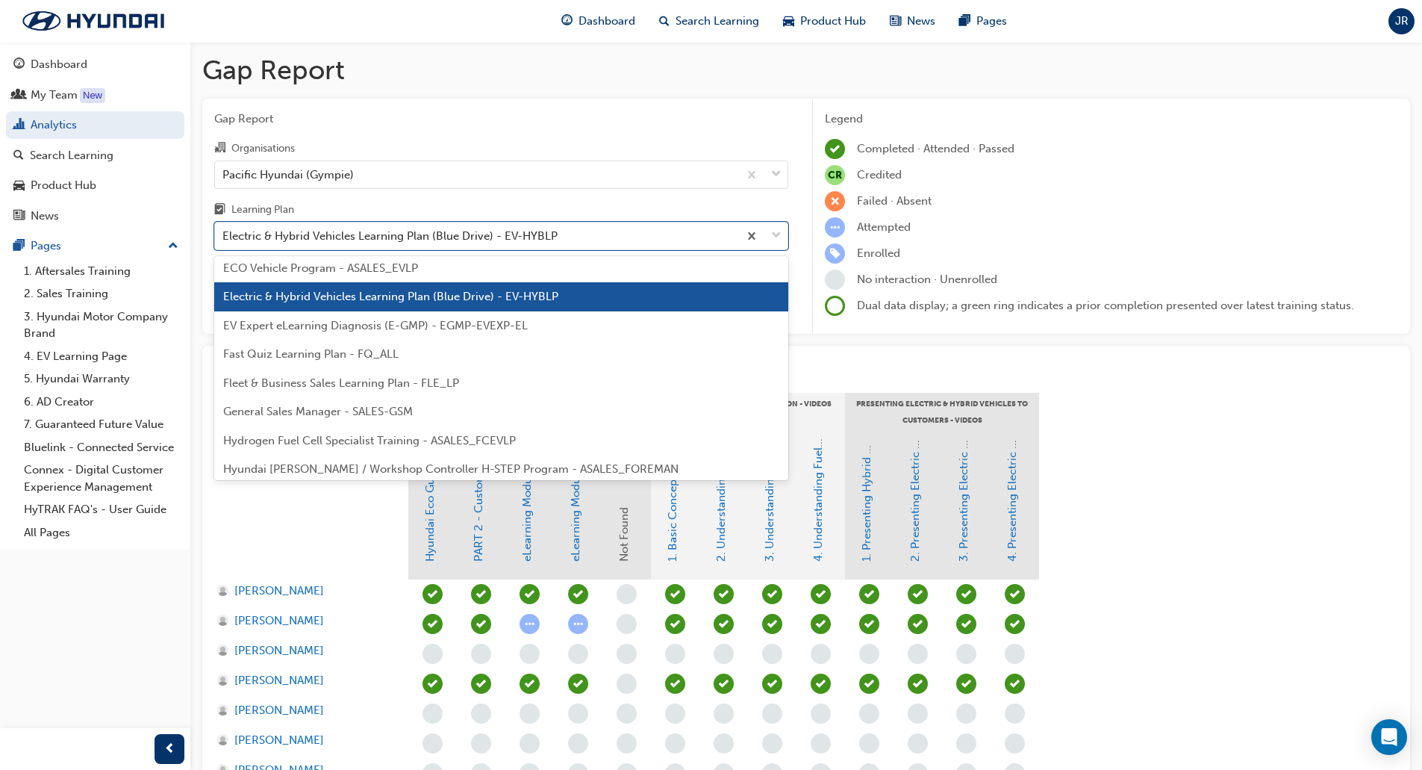
click at [356, 324] on span "EV Expert eLearning Diagnosis (E-GMP) - EGMP-EVEXP-EL" at bounding box center [375, 325] width 305 height 13
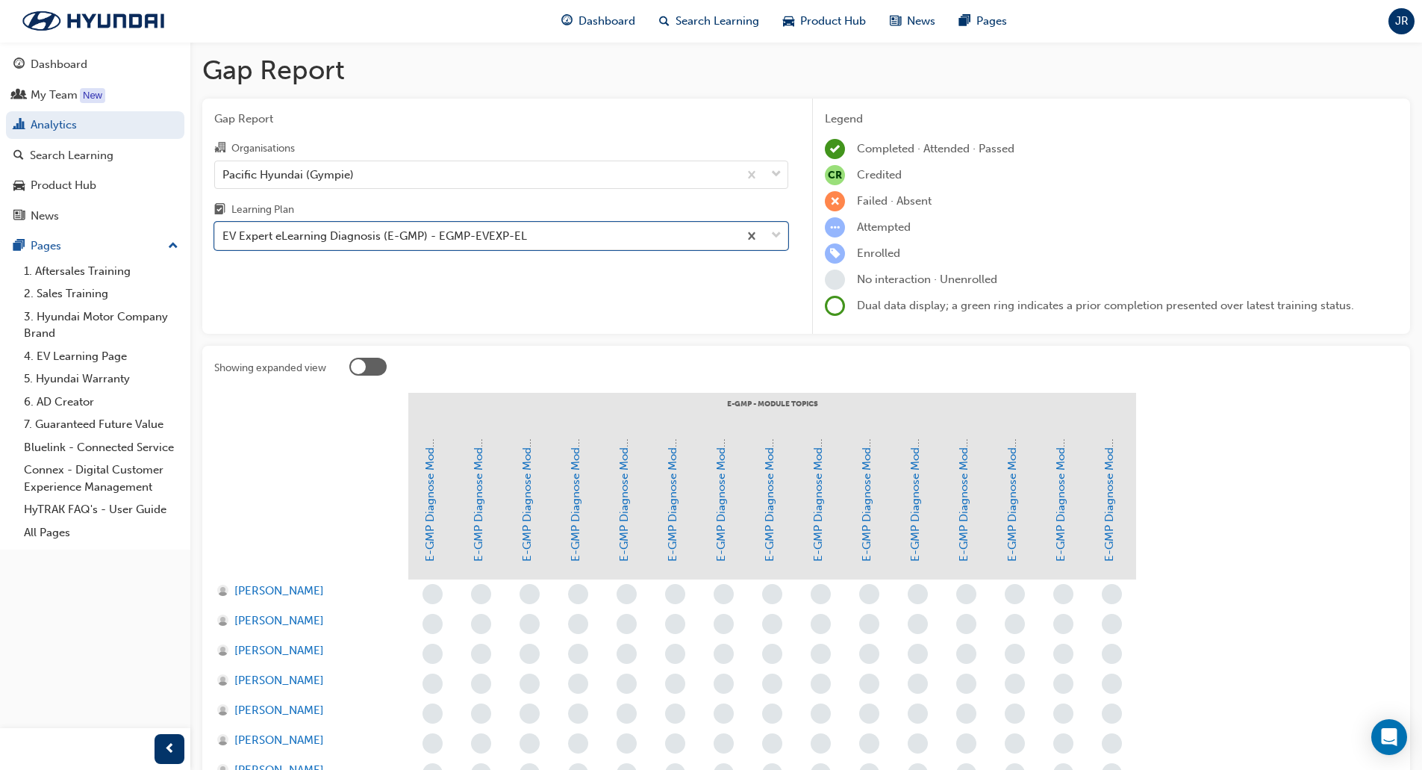
click at [645, 300] on div "Gap Report Organisations Pacific Hyundai (Gympie) Learning Plan option EV Exper…" at bounding box center [501, 217] width 598 height 236
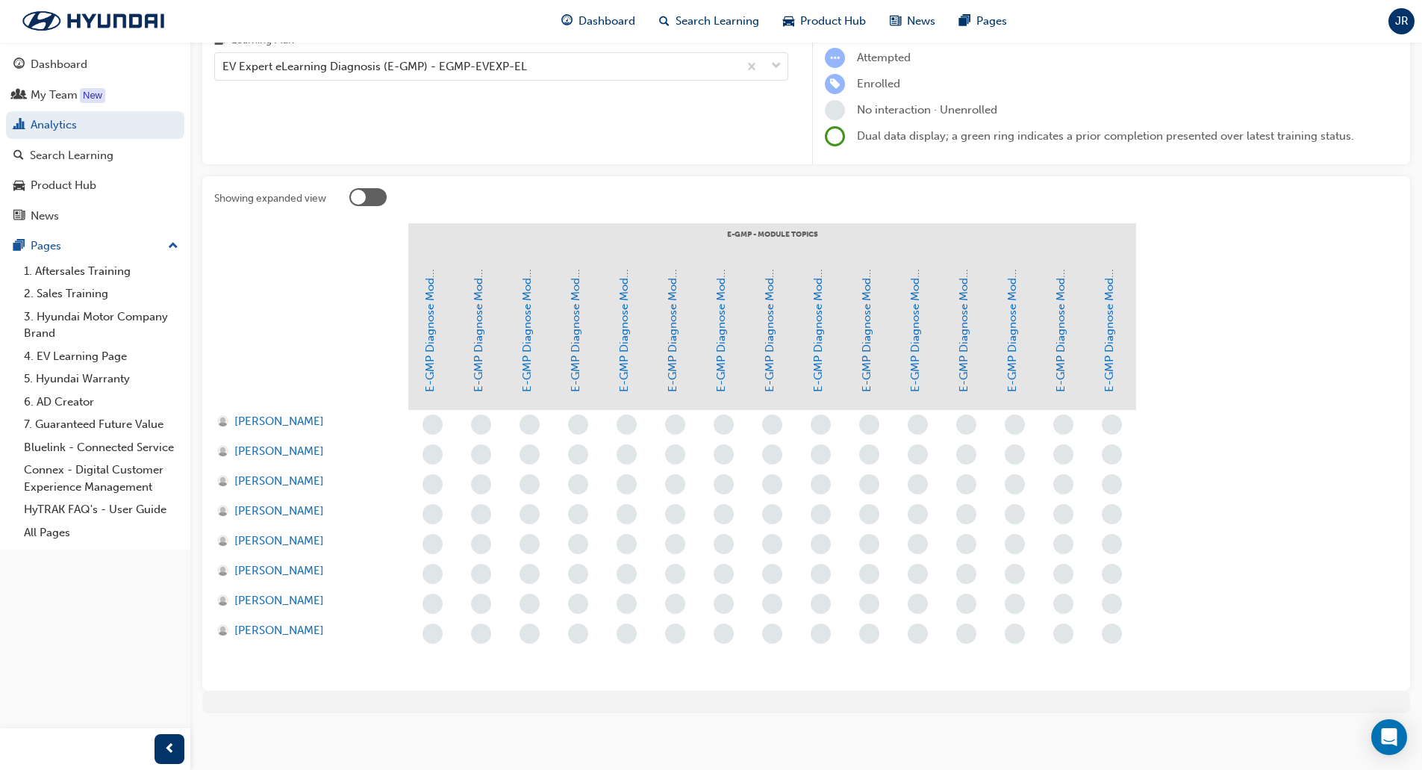
scroll to position [174, 0]
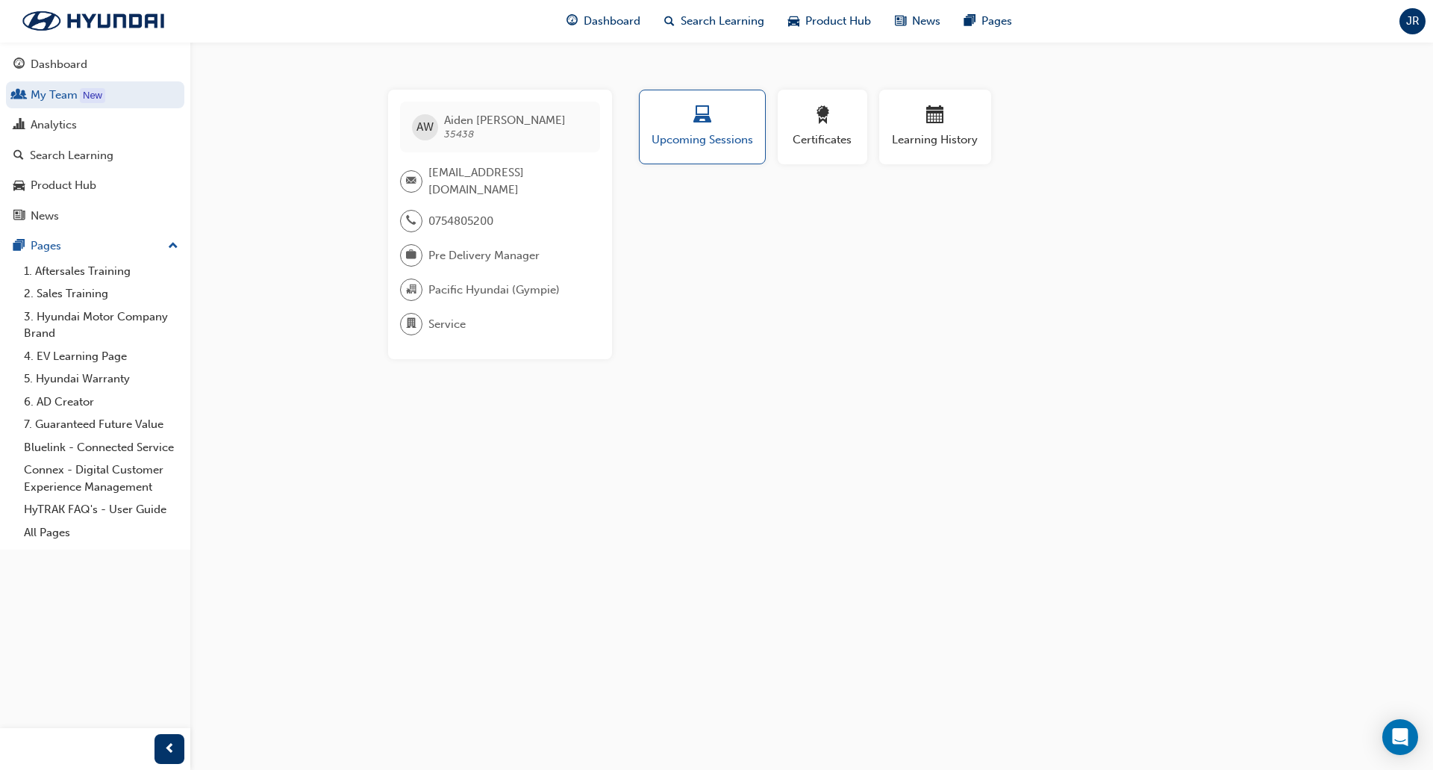
click at [467, 129] on span "35438" at bounding box center [459, 134] width 30 height 13
click at [466, 131] on span "35438" at bounding box center [459, 134] width 30 height 13
copy span "35438"
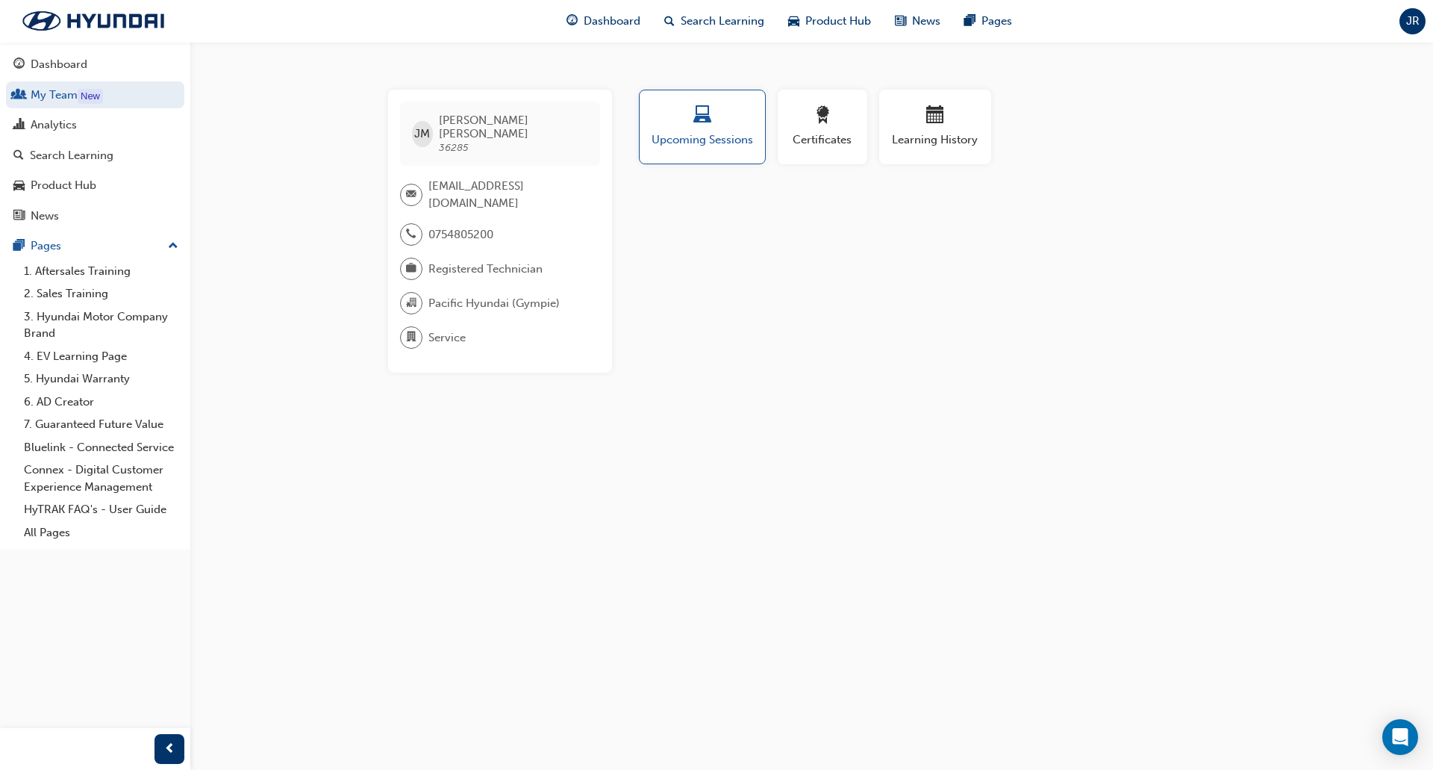
click at [481, 134] on span "[PERSON_NAME] 36285" at bounding box center [513, 133] width 149 height 40
click at [468, 141] on span "36285" at bounding box center [454, 147] width 30 height 13
copy span "36285"
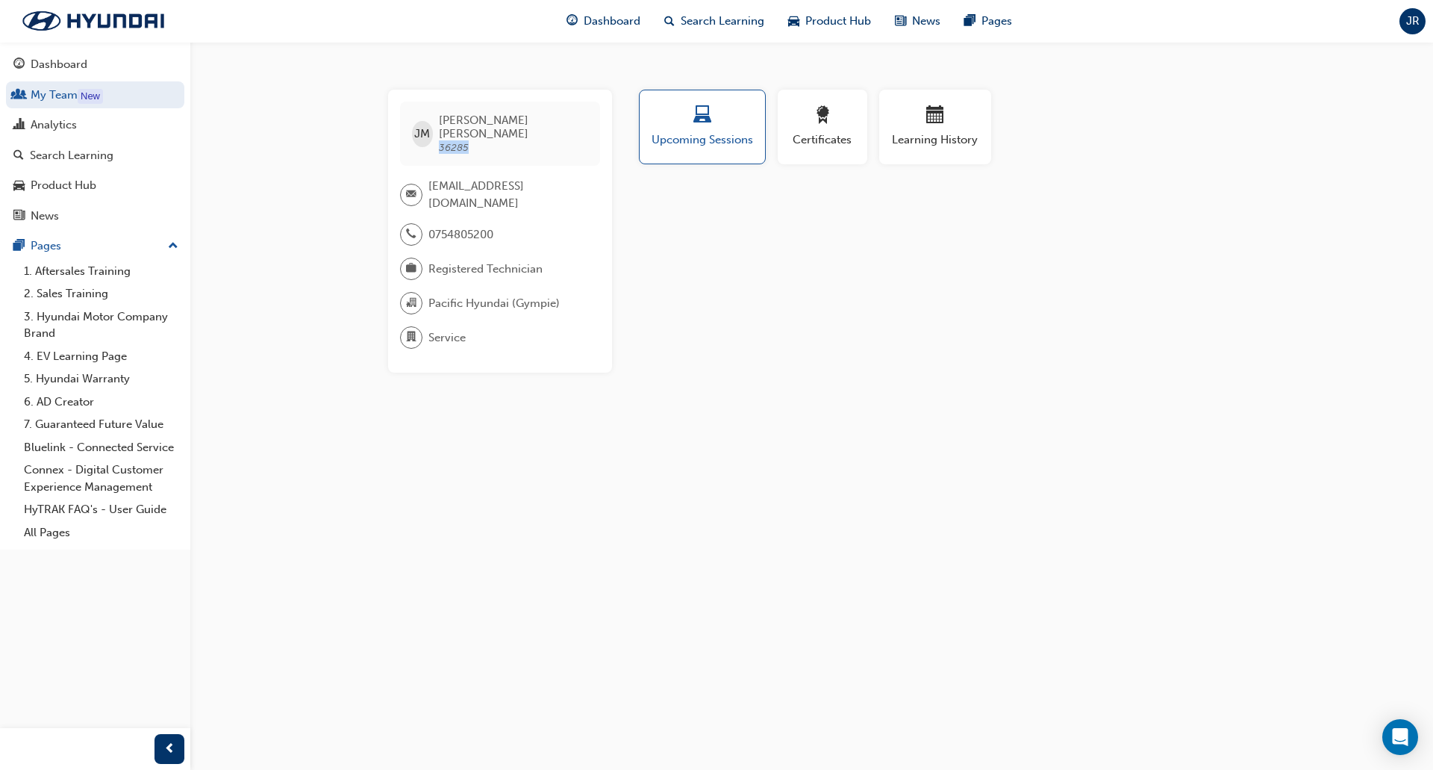
copy span "36285"
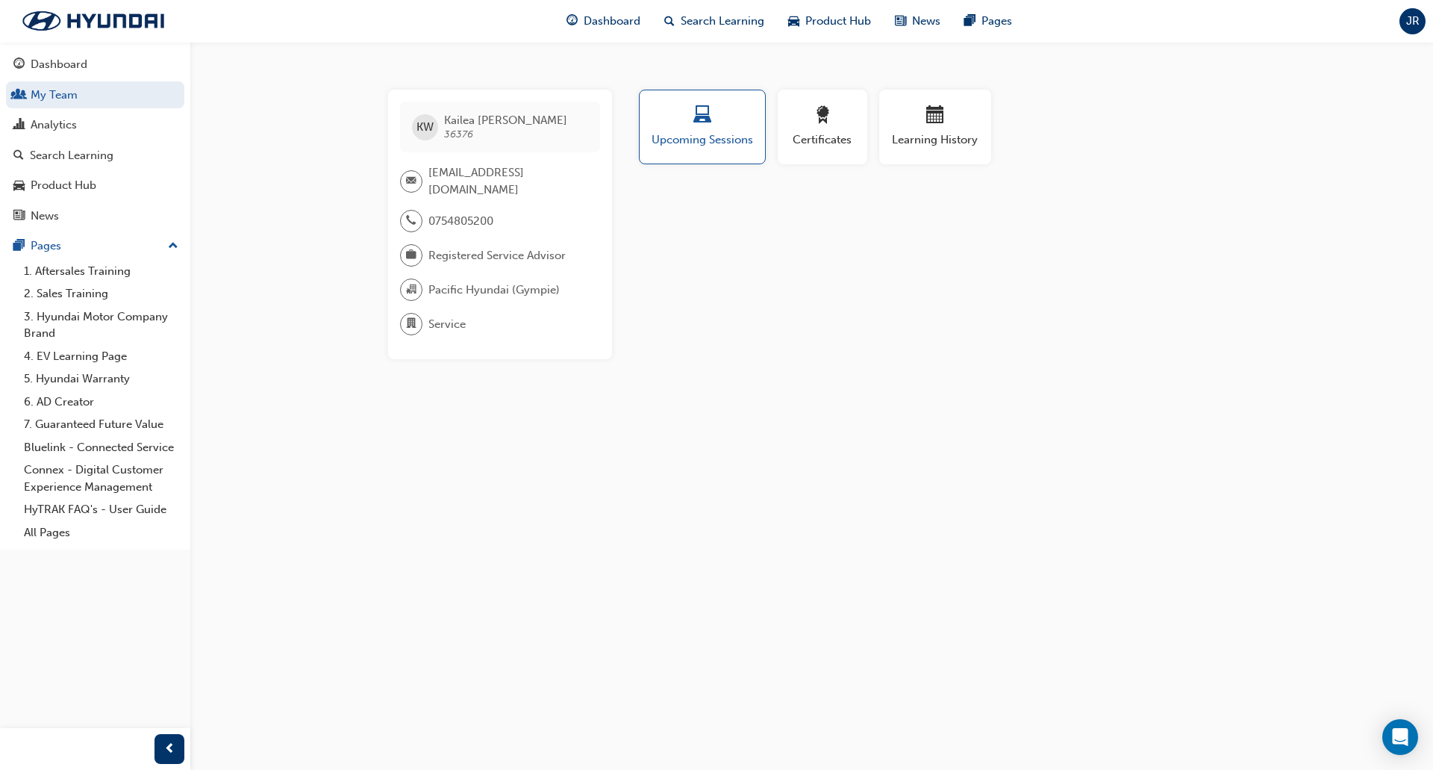
click at [455, 133] on span "36376" at bounding box center [458, 134] width 29 height 13
copy span "36376"
click at [459, 134] on span "37173" at bounding box center [457, 134] width 27 height 13
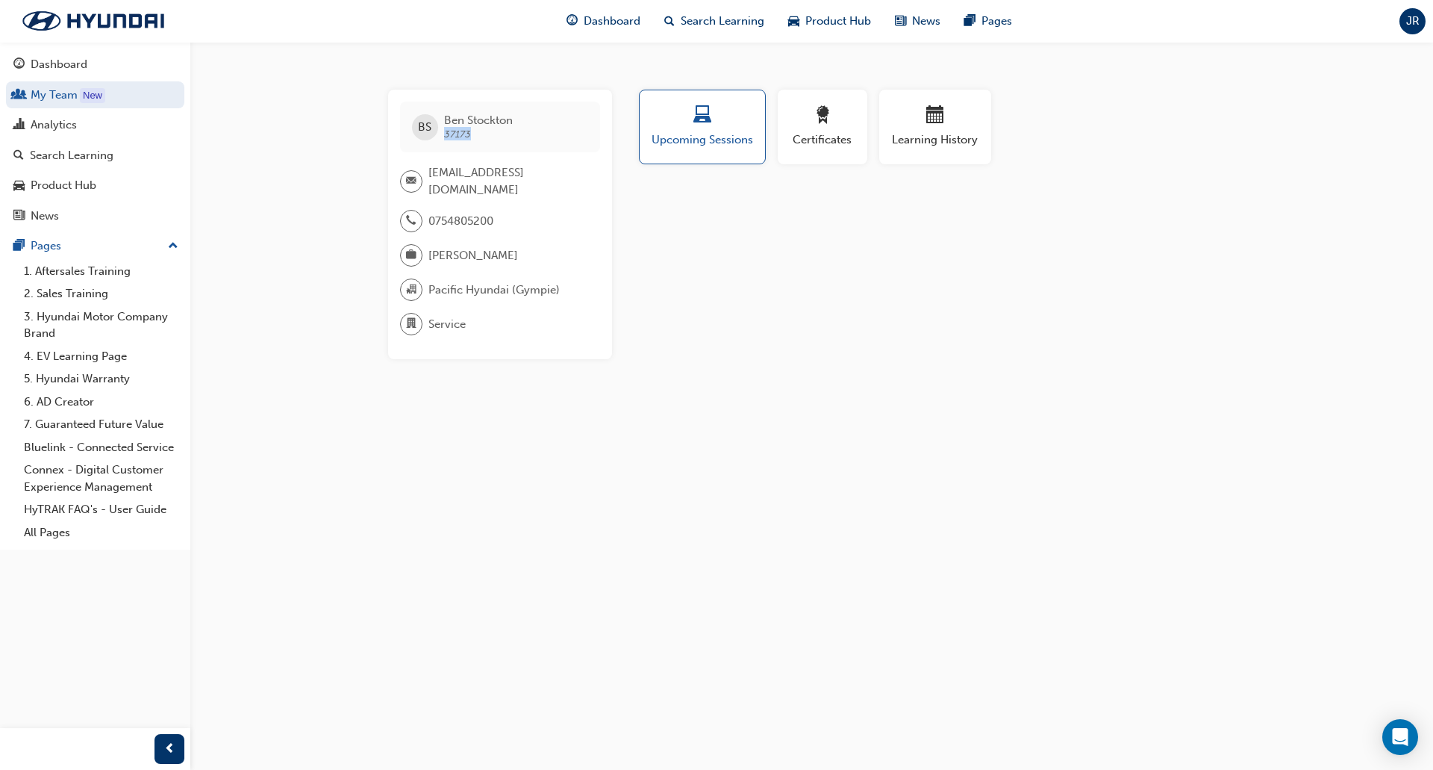
copy span "37173"
